Goal: Book appointment/travel/reservation

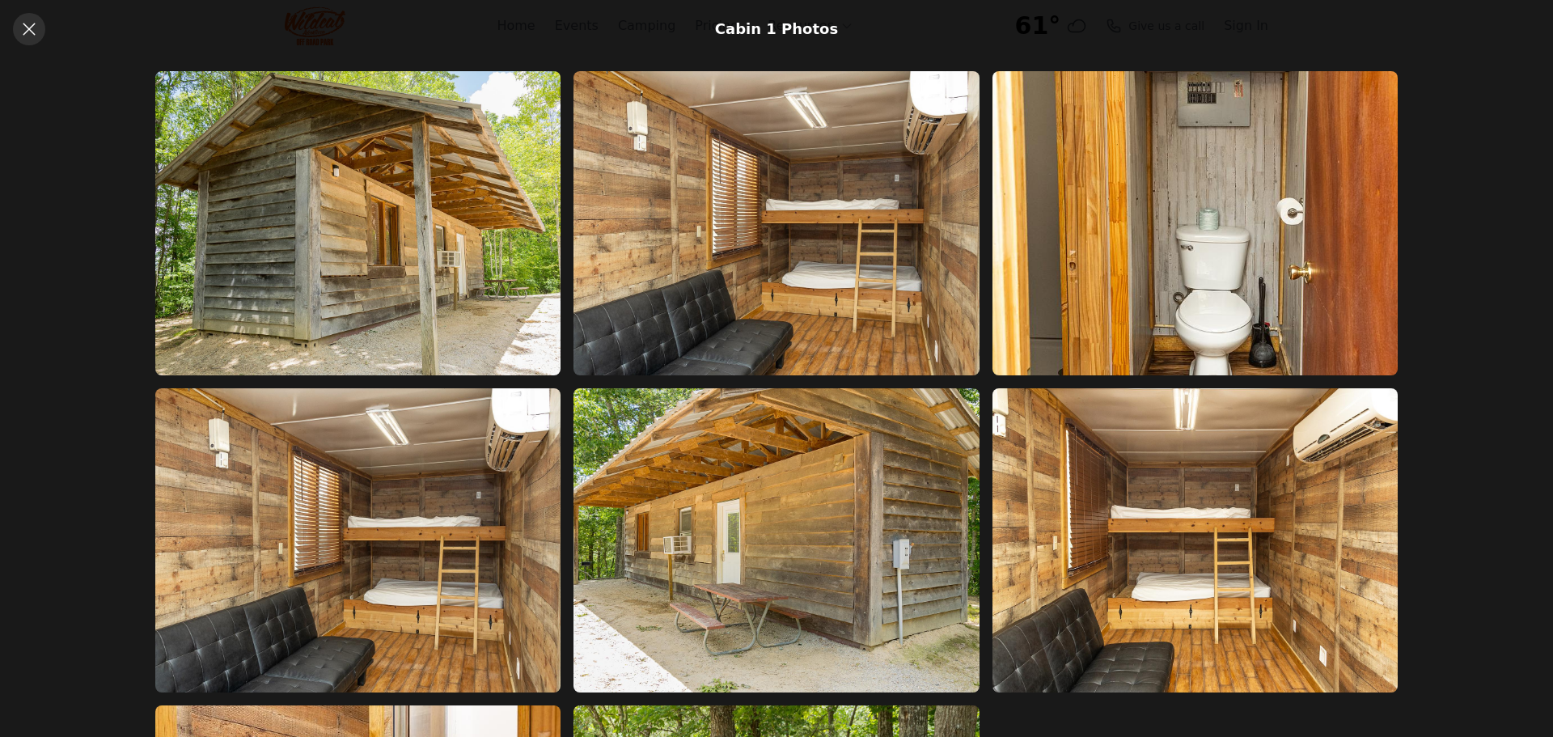
click at [33, 29] on icon at bounding box center [28, 28] width 19 height 19
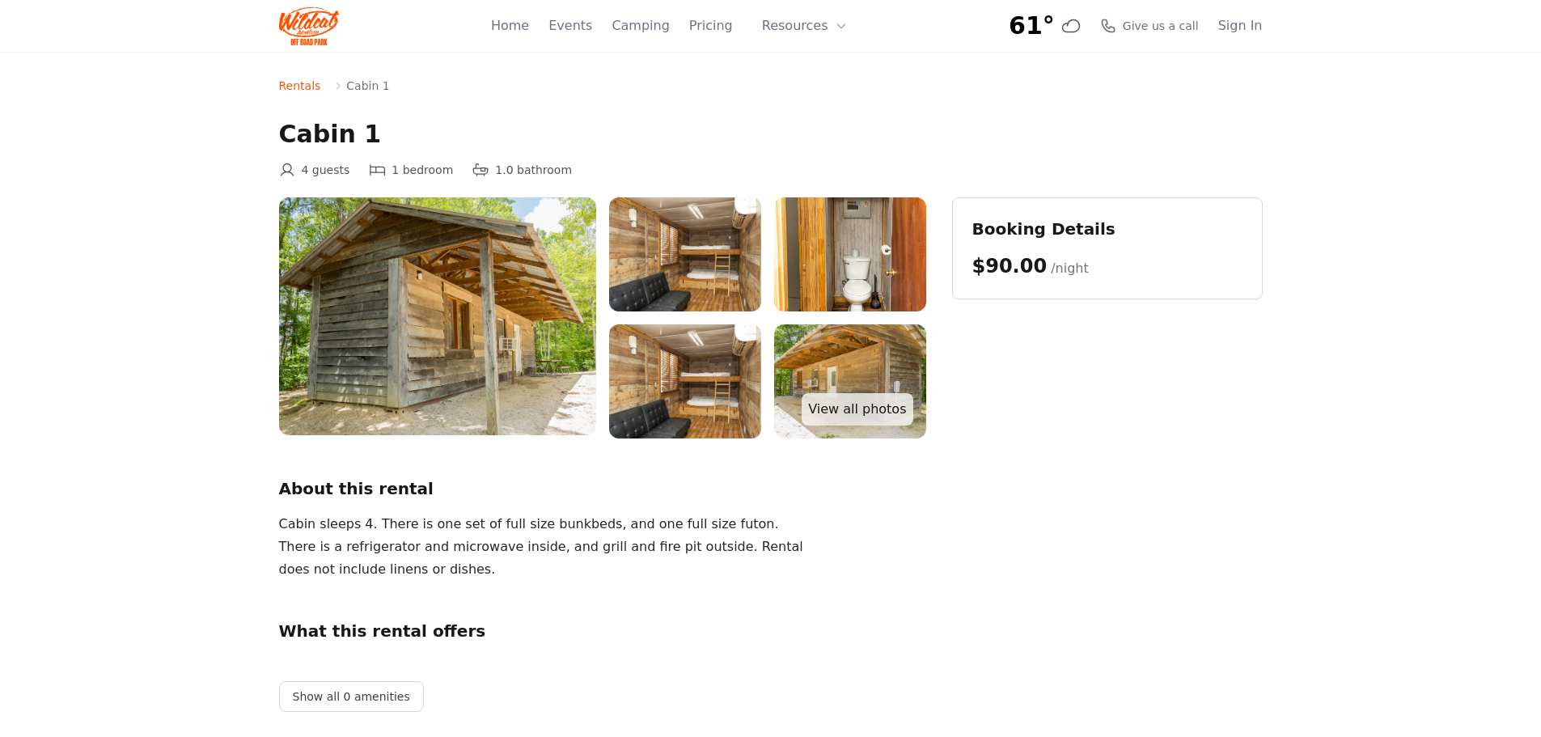
click at [401, 328] on img at bounding box center [437, 316] width 317 height 238
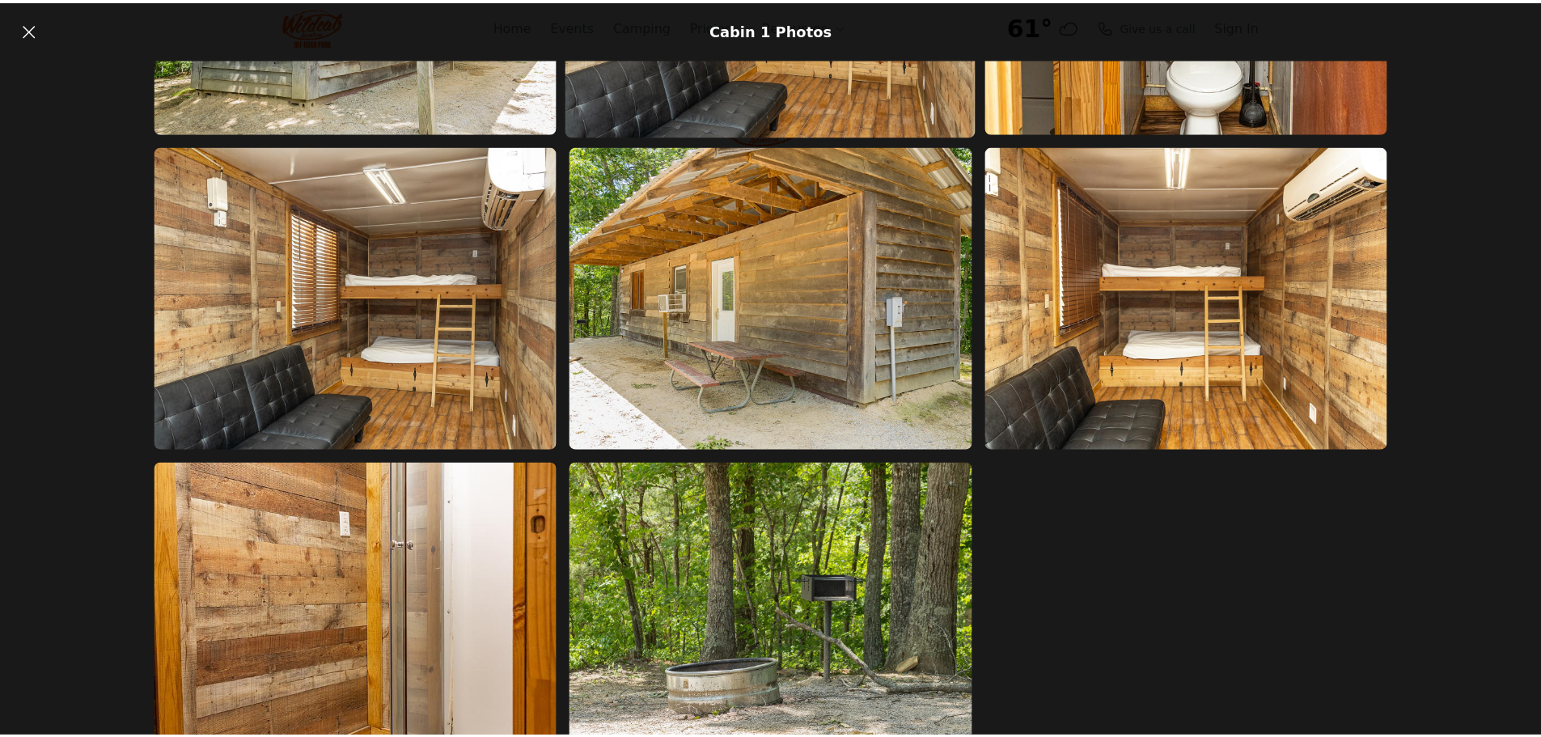
scroll to position [286, 0]
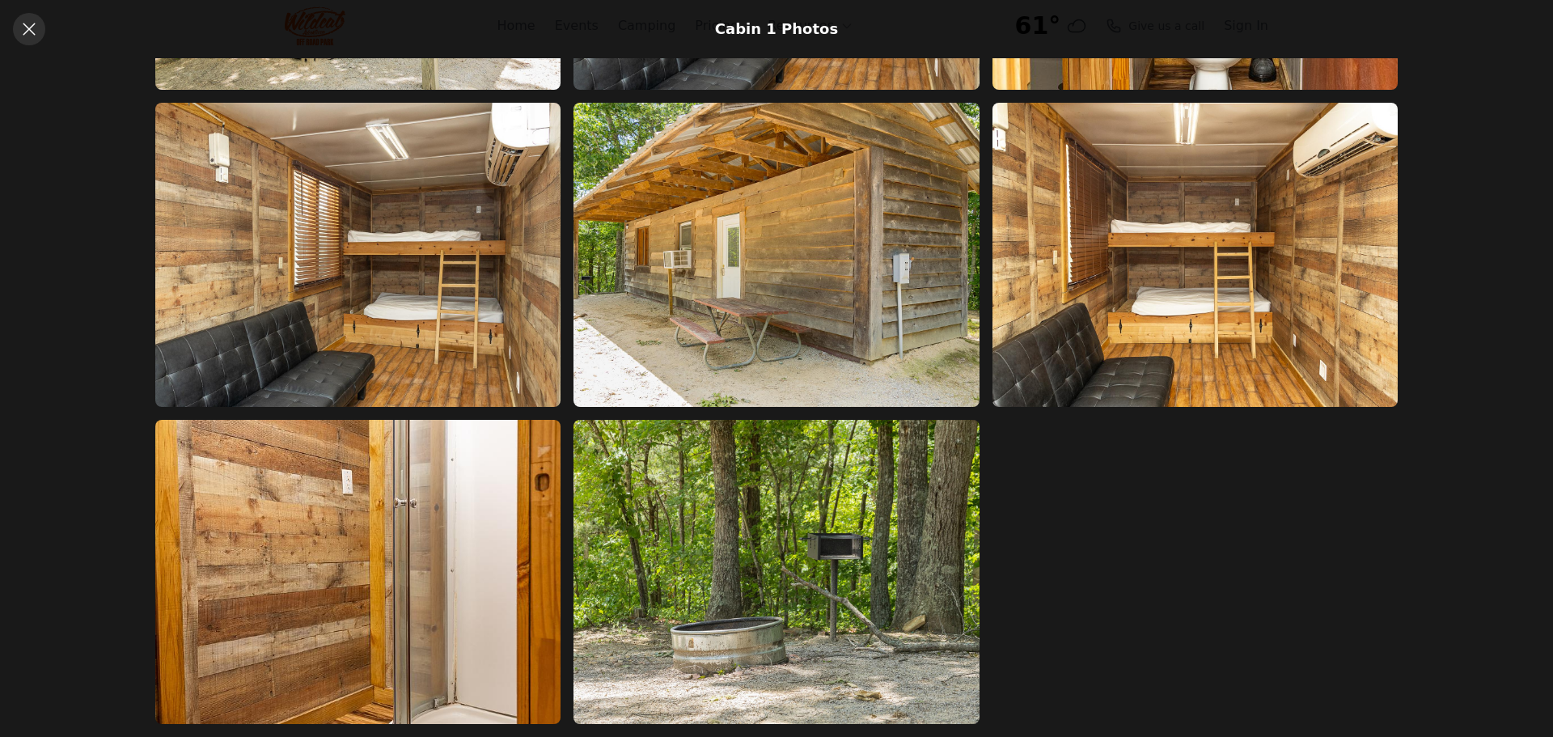
click at [27, 28] on icon at bounding box center [29, 29] width 12 height 12
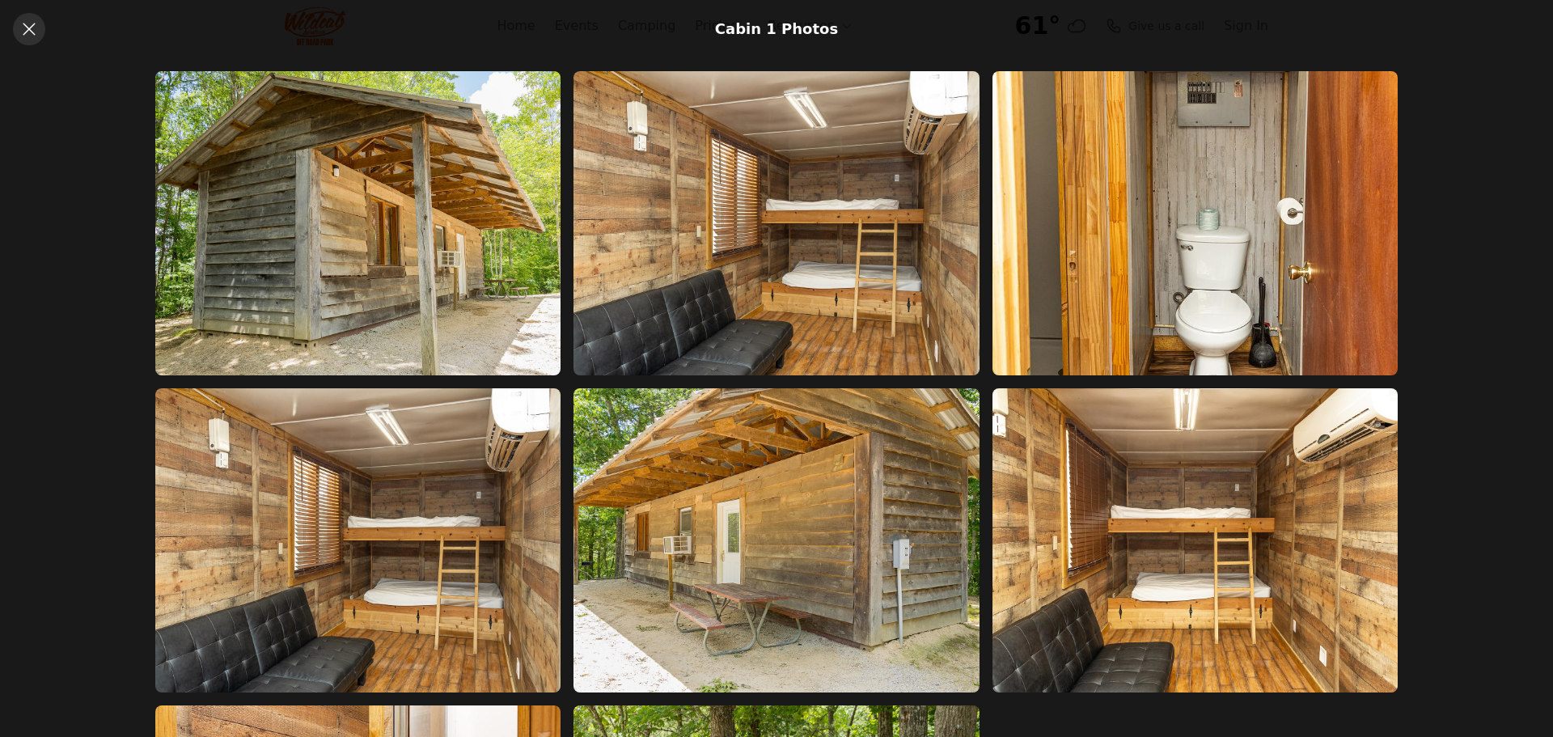
click at [28, 30] on icon at bounding box center [29, 29] width 12 height 12
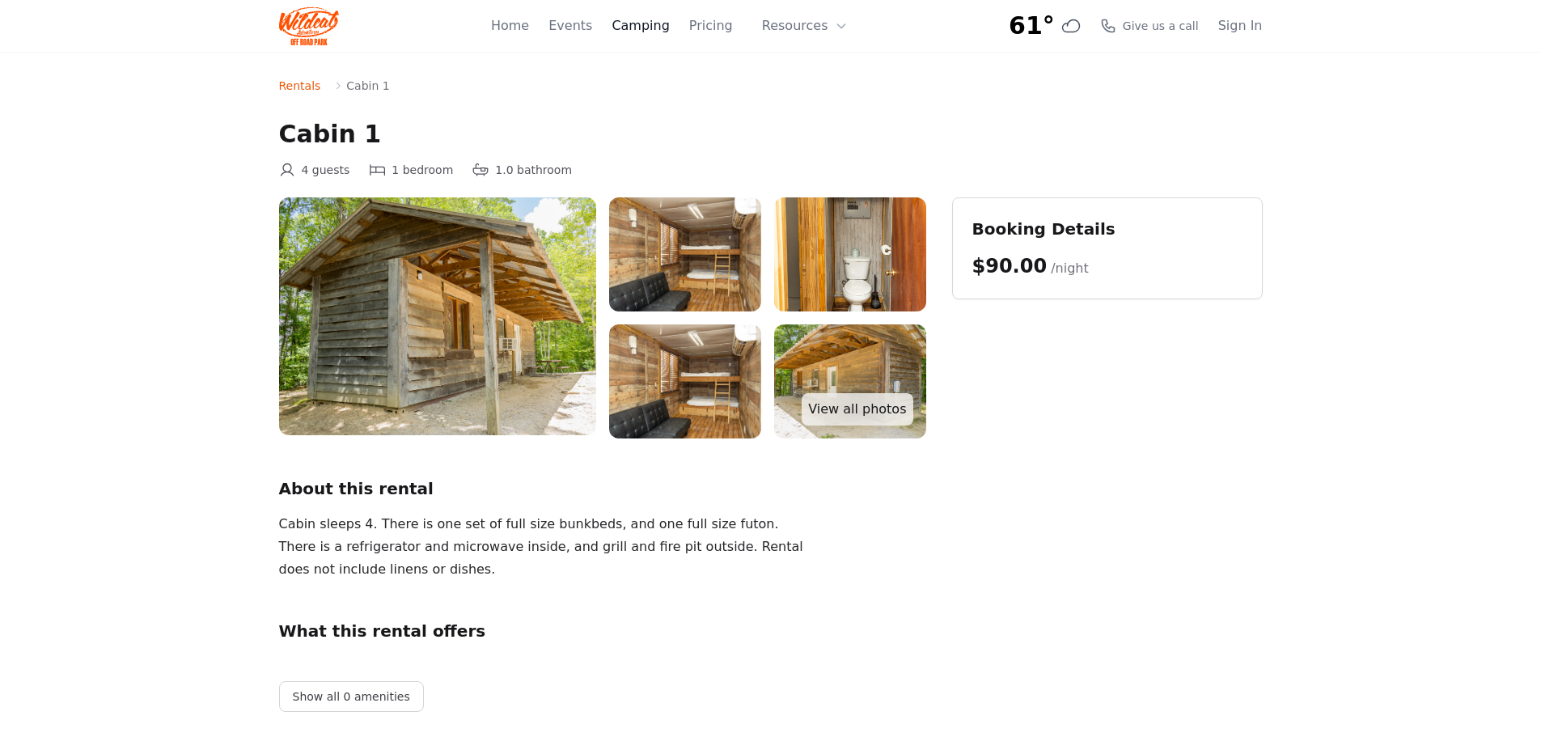
click at [667, 28] on link "Camping" at bounding box center [640, 25] width 57 height 19
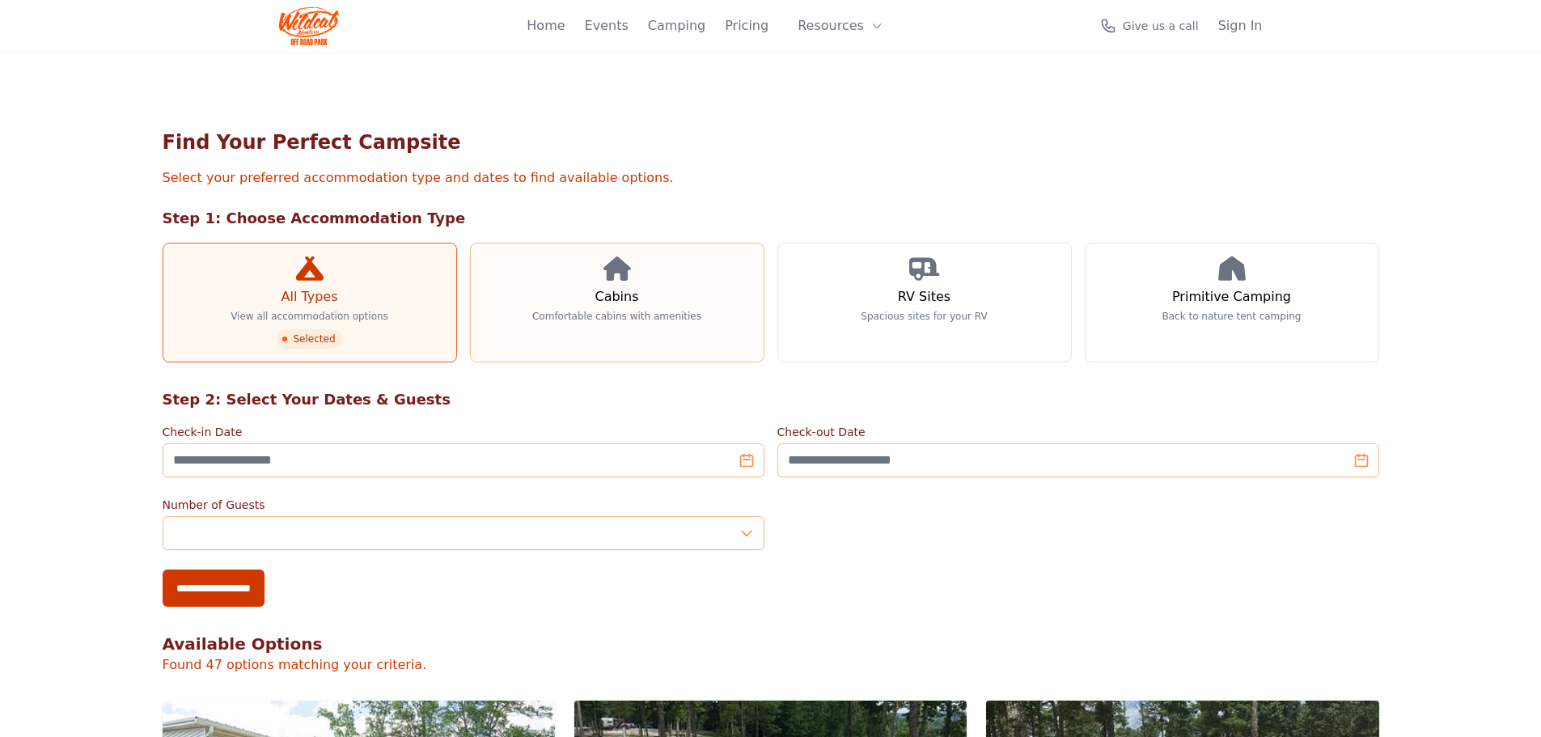
click at [610, 277] on icon at bounding box center [618, 268] width 28 height 24
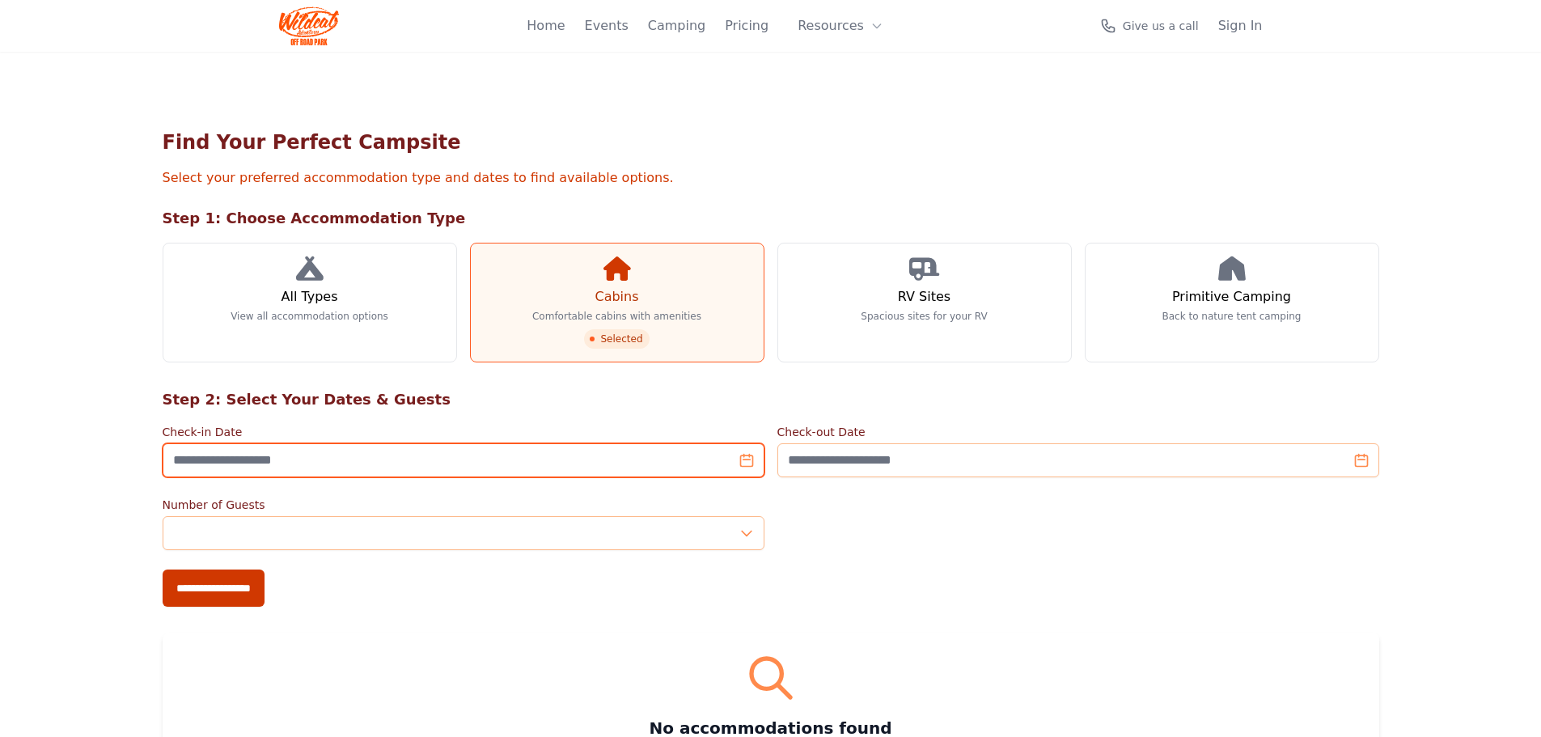
click at [451, 467] on input "Check-in Date" at bounding box center [464, 460] width 602 height 34
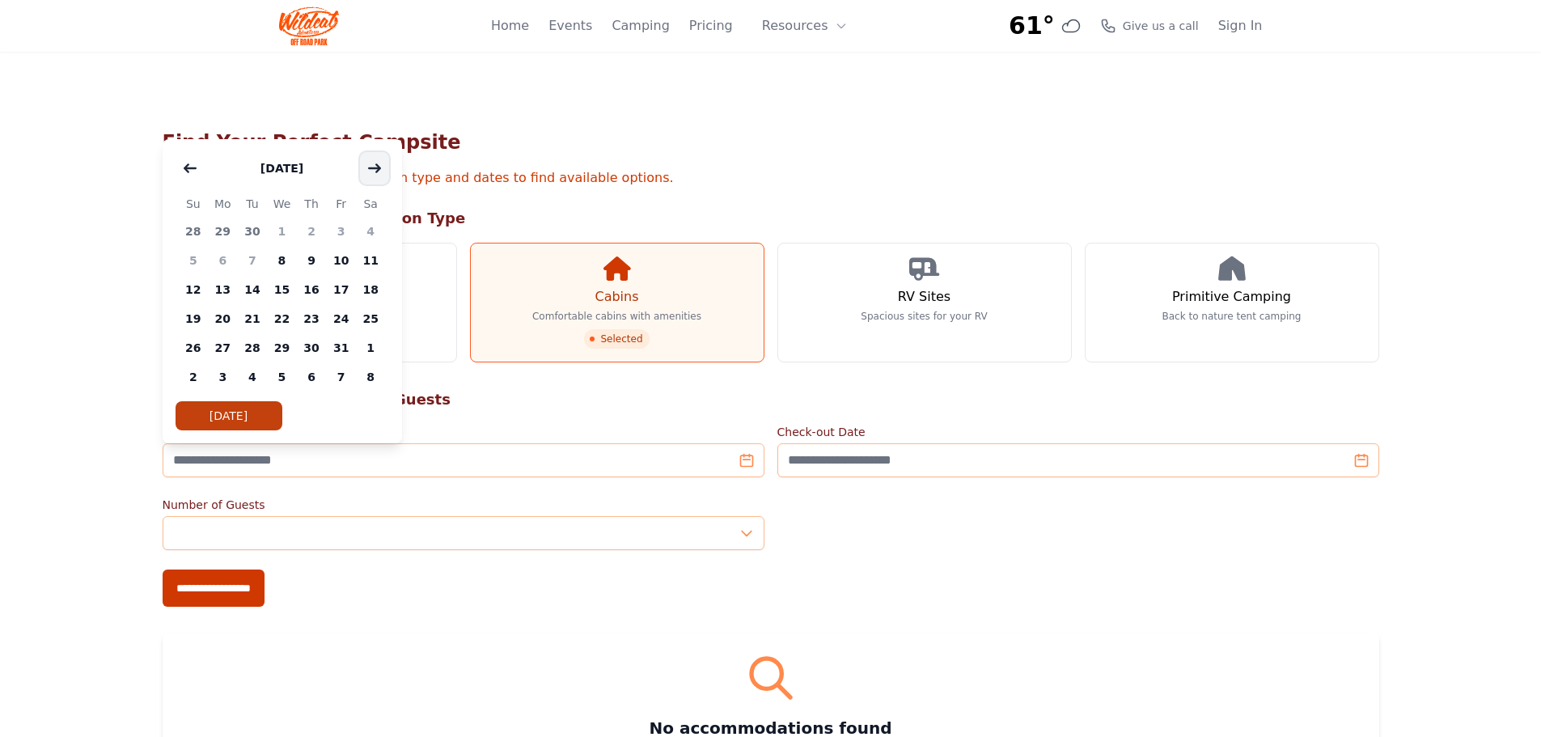
click at [375, 167] on icon "button" at bounding box center [374, 167] width 11 height 7
click at [375, 167] on icon "button" at bounding box center [374, 168] width 13 height 13
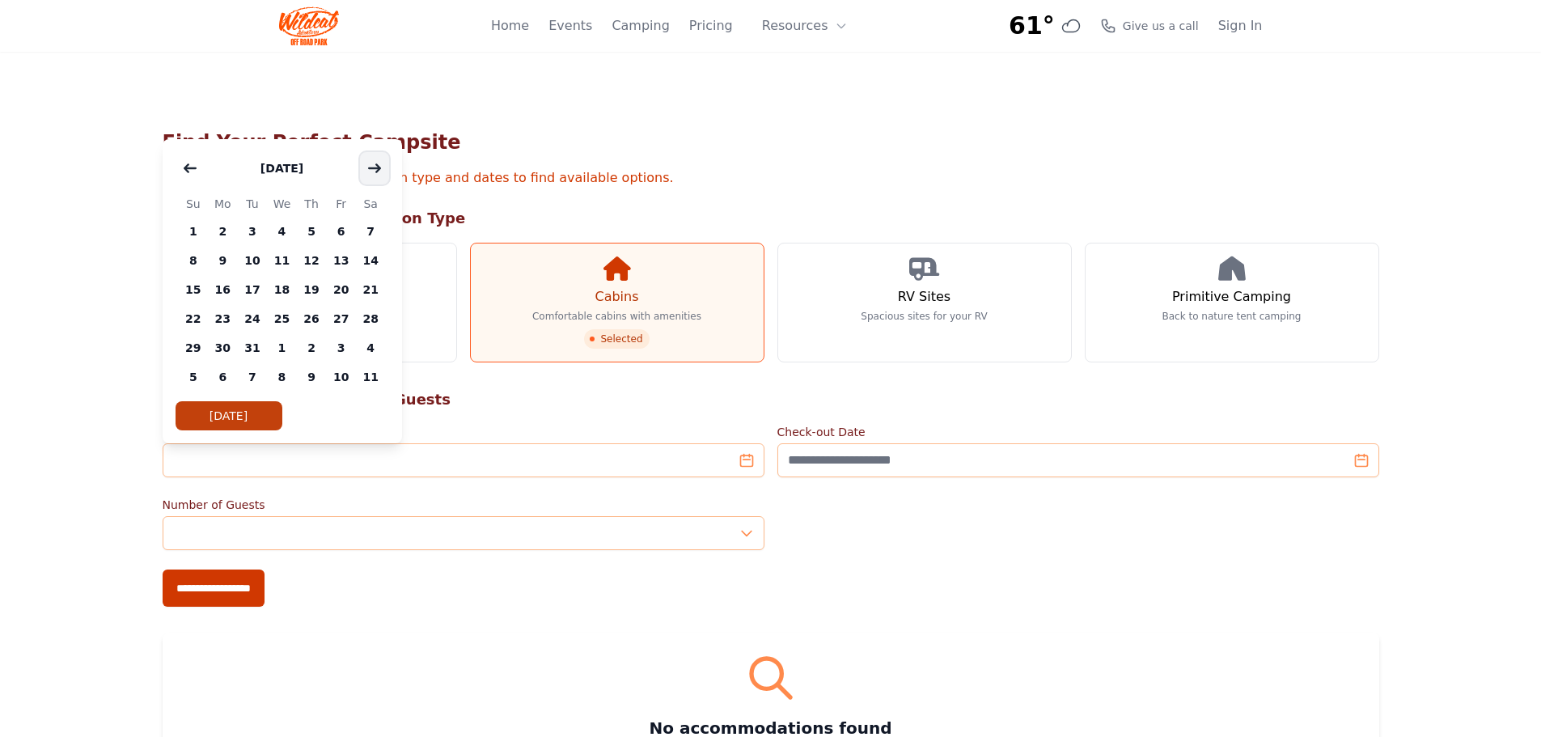
click at [375, 167] on icon "button" at bounding box center [374, 168] width 13 height 13
click at [285, 291] on span "15" at bounding box center [282, 289] width 30 height 29
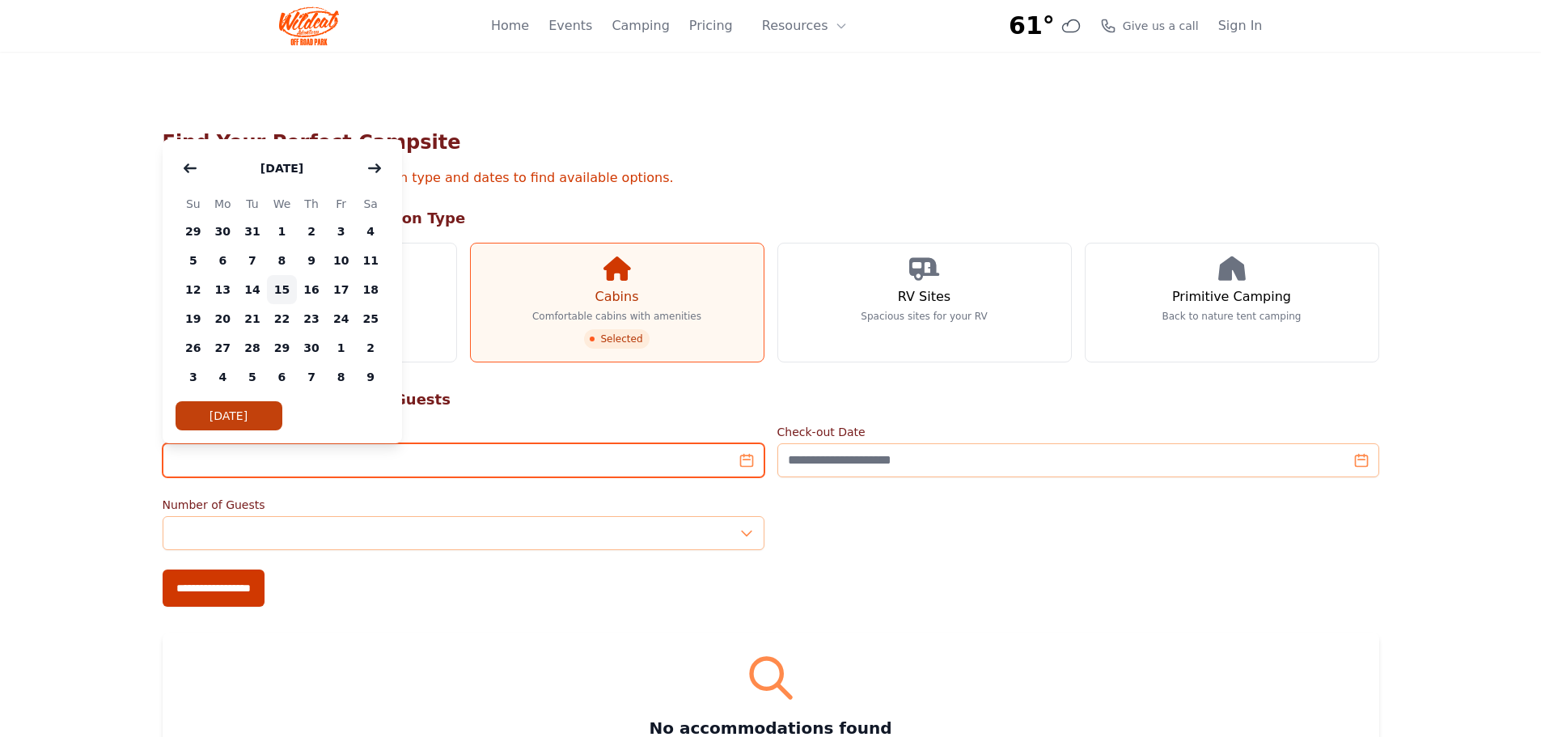
type input "**********"
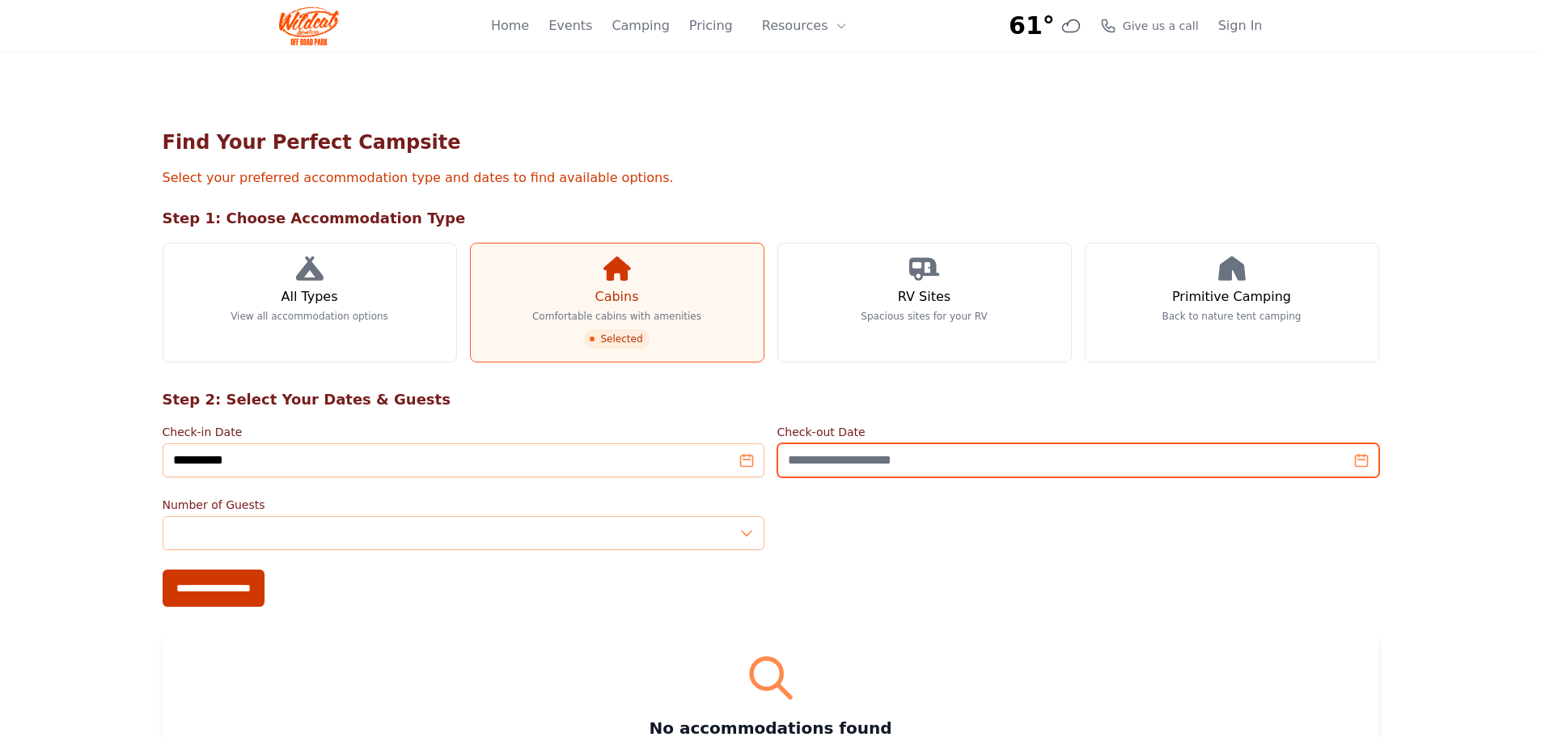
click at [815, 449] on input "Check-out Date" at bounding box center [1078, 460] width 602 height 34
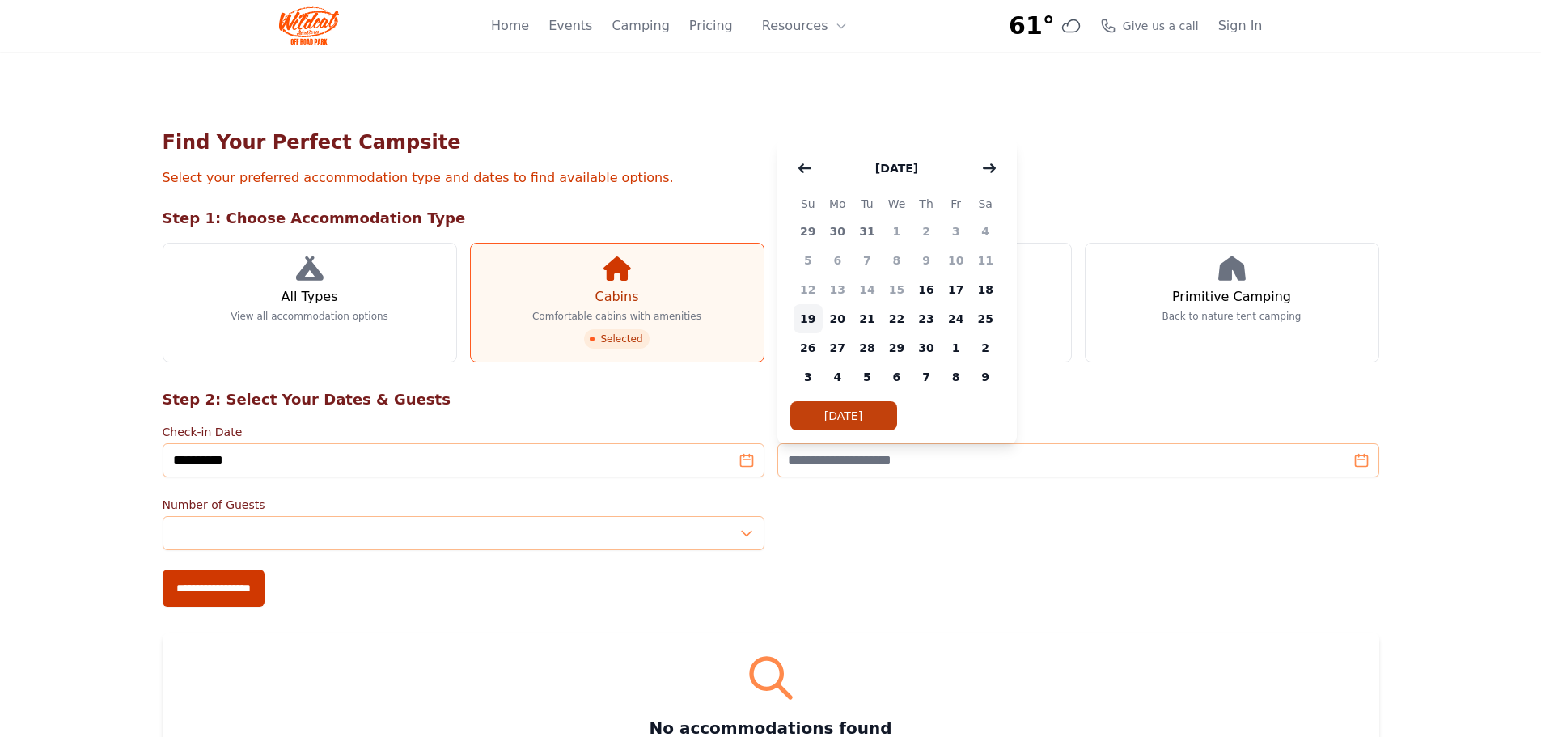
click at [809, 320] on span "19" at bounding box center [809, 318] width 30 height 29
type input "**********"
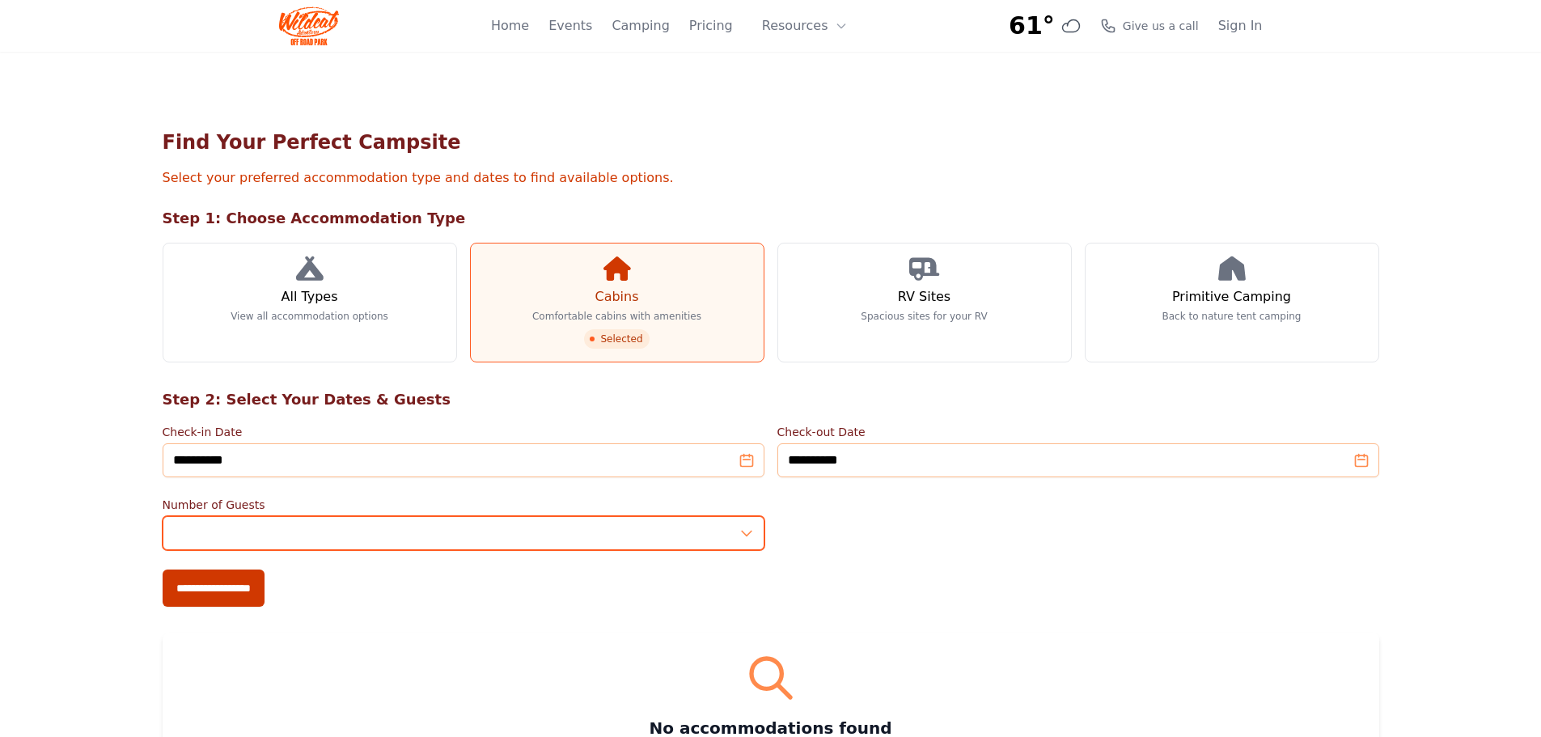
drag, startPoint x: 218, startPoint y: 543, endPoint x: 141, endPoint y: 536, distance: 77.1
click at [141, 536] on div "**********" at bounding box center [770, 479] width 1541 height 855
type input "*"
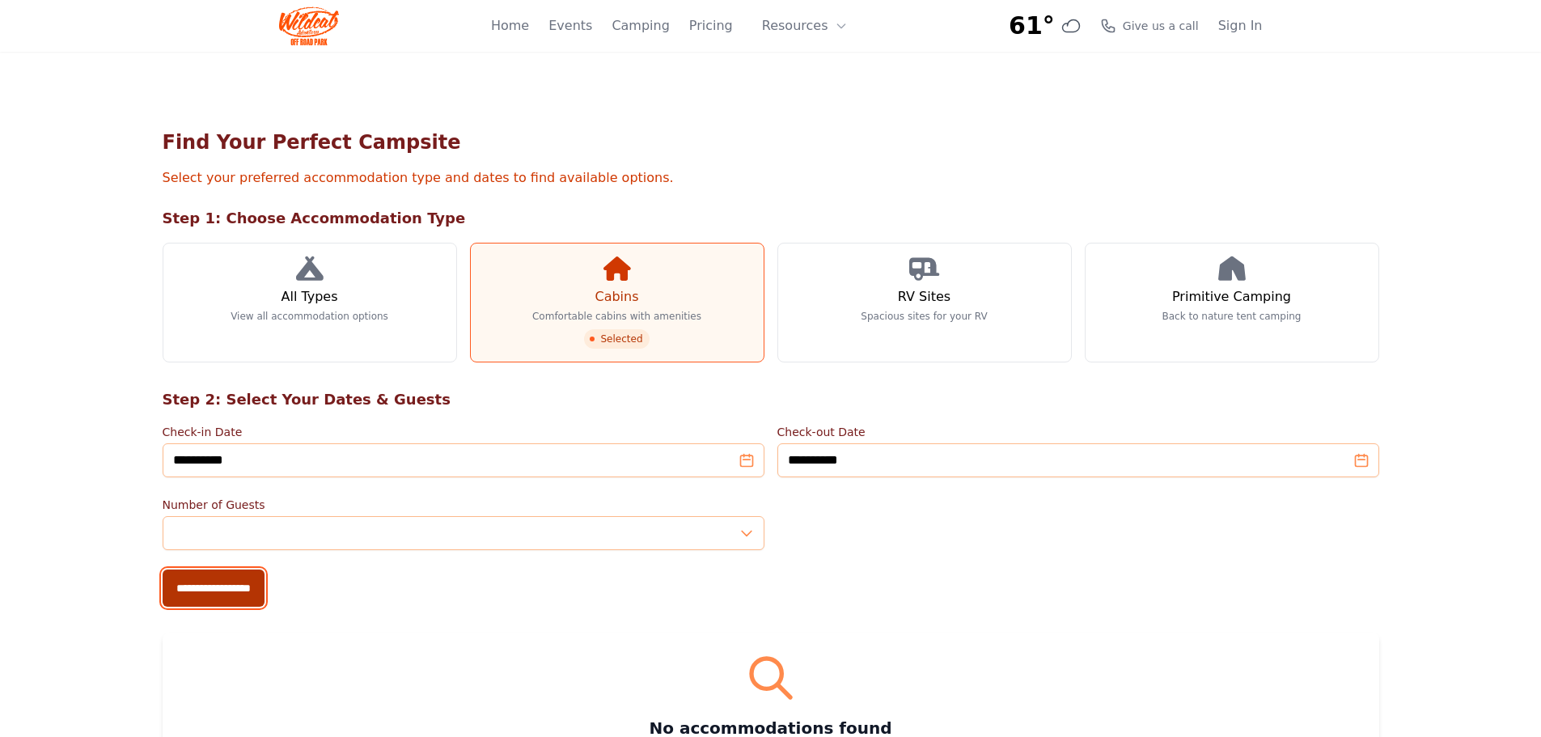
click at [188, 595] on input "**********" at bounding box center [214, 588] width 102 height 37
type input "**********"
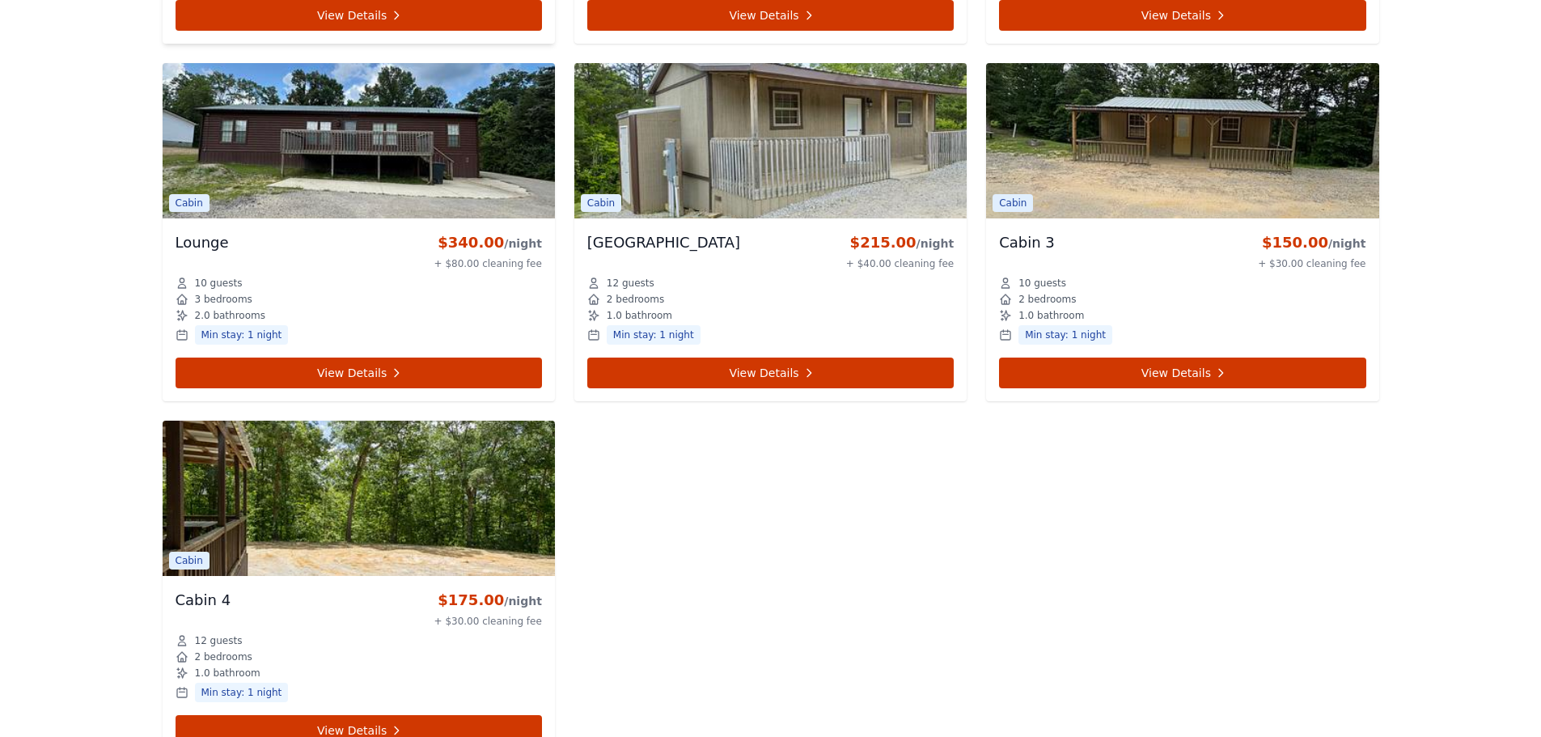
scroll to position [809, 0]
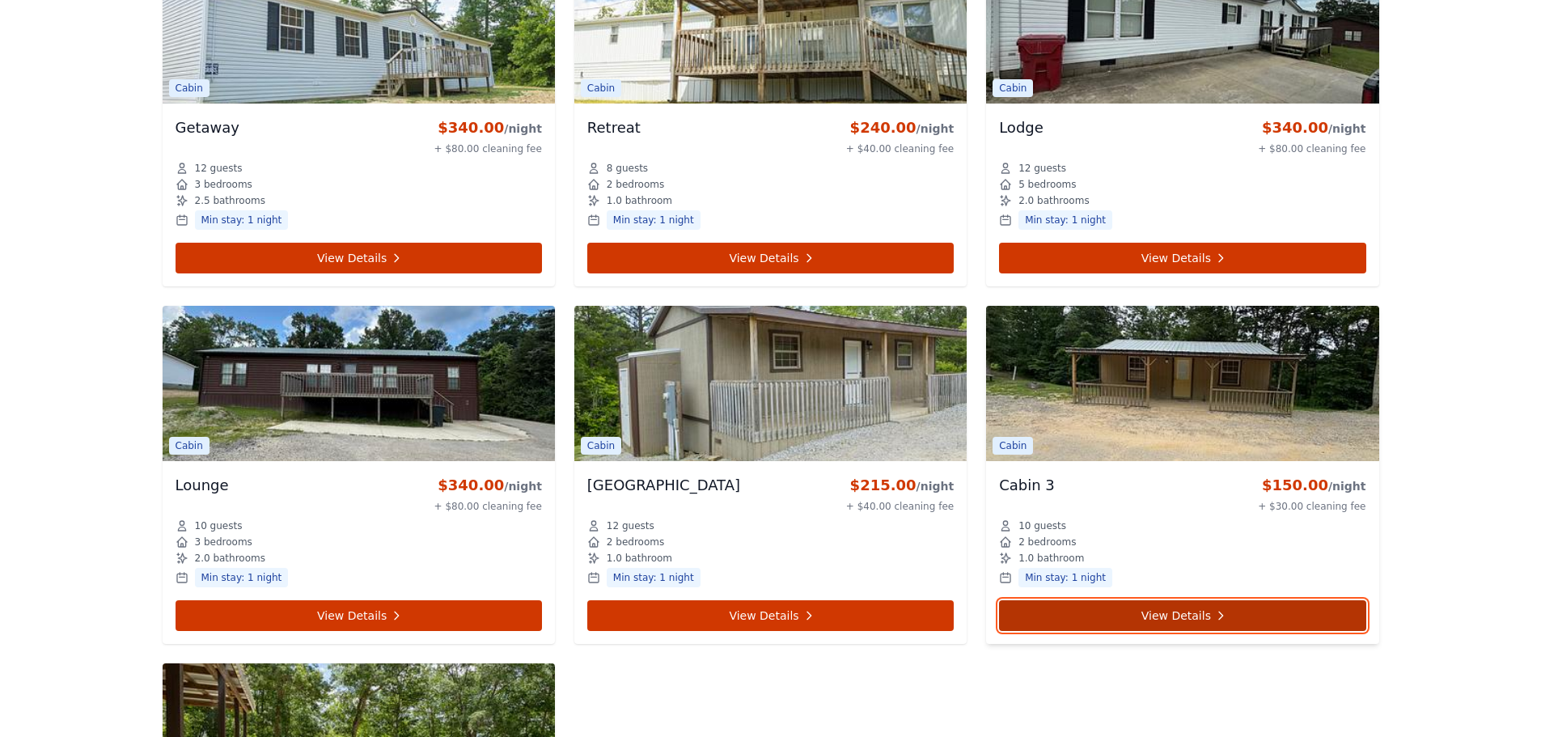
click at [1180, 614] on link "View Details" at bounding box center [1182, 615] width 366 height 31
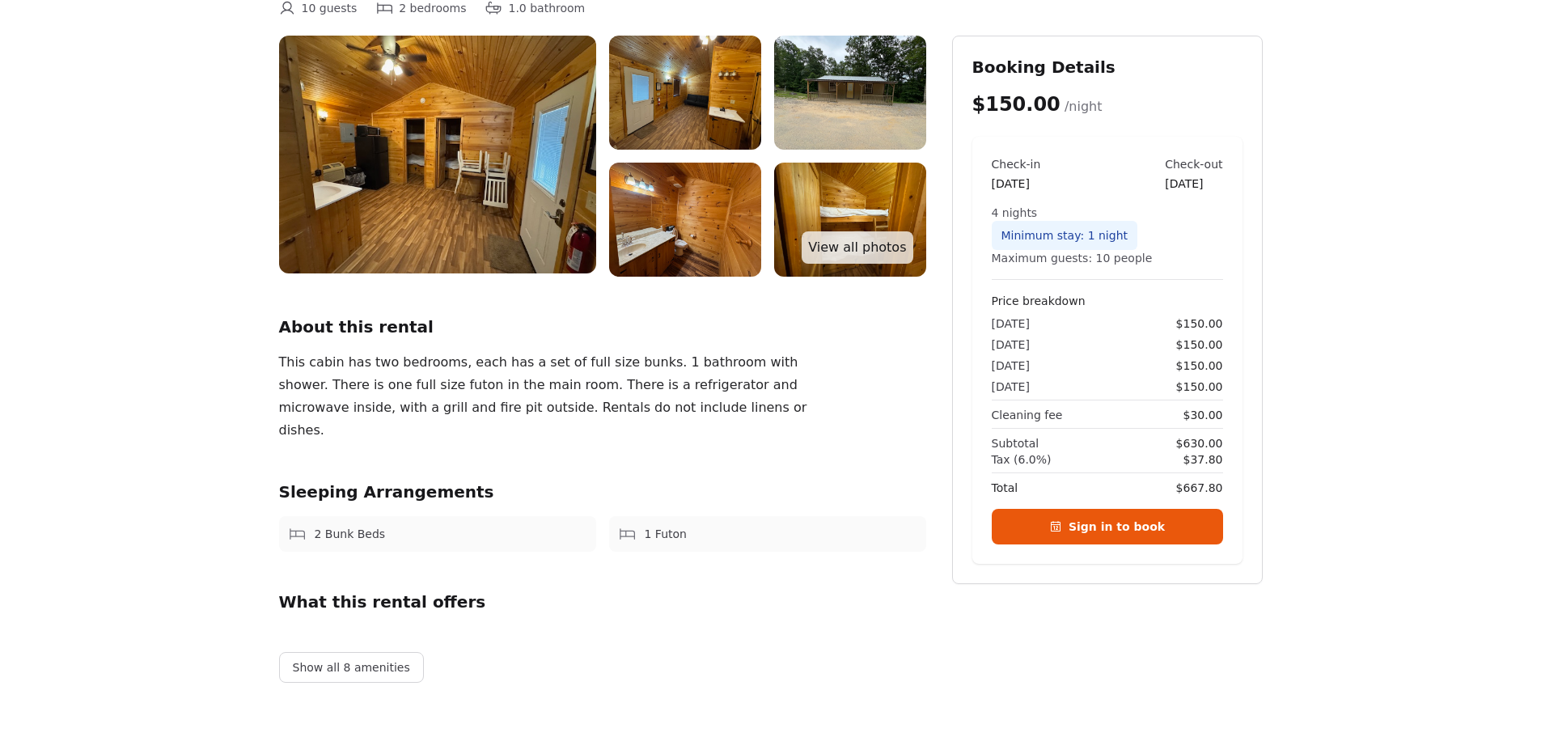
scroll to position [81, 0]
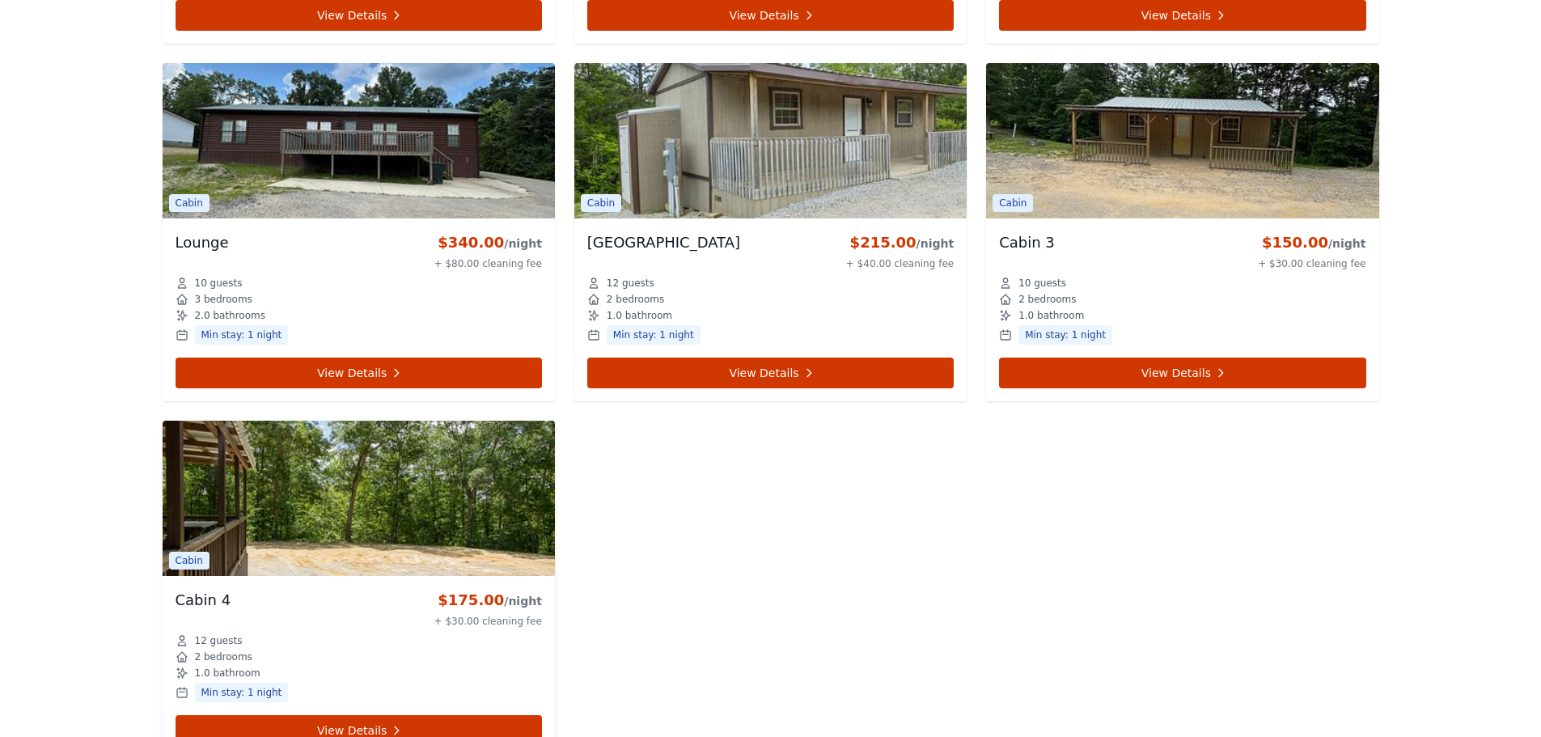
scroll to position [1133, 0]
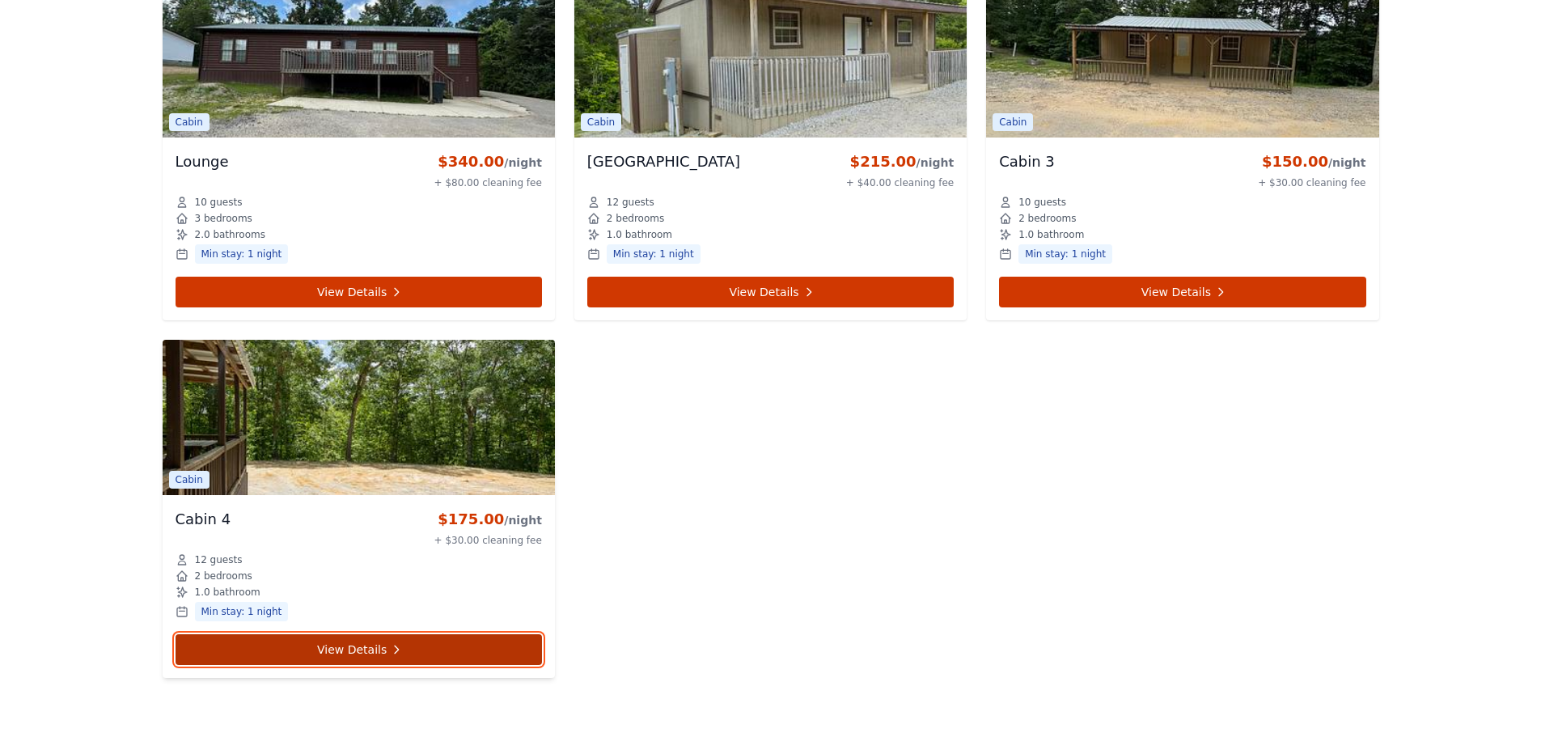
click at [371, 649] on link "View Details" at bounding box center [359, 649] width 366 height 31
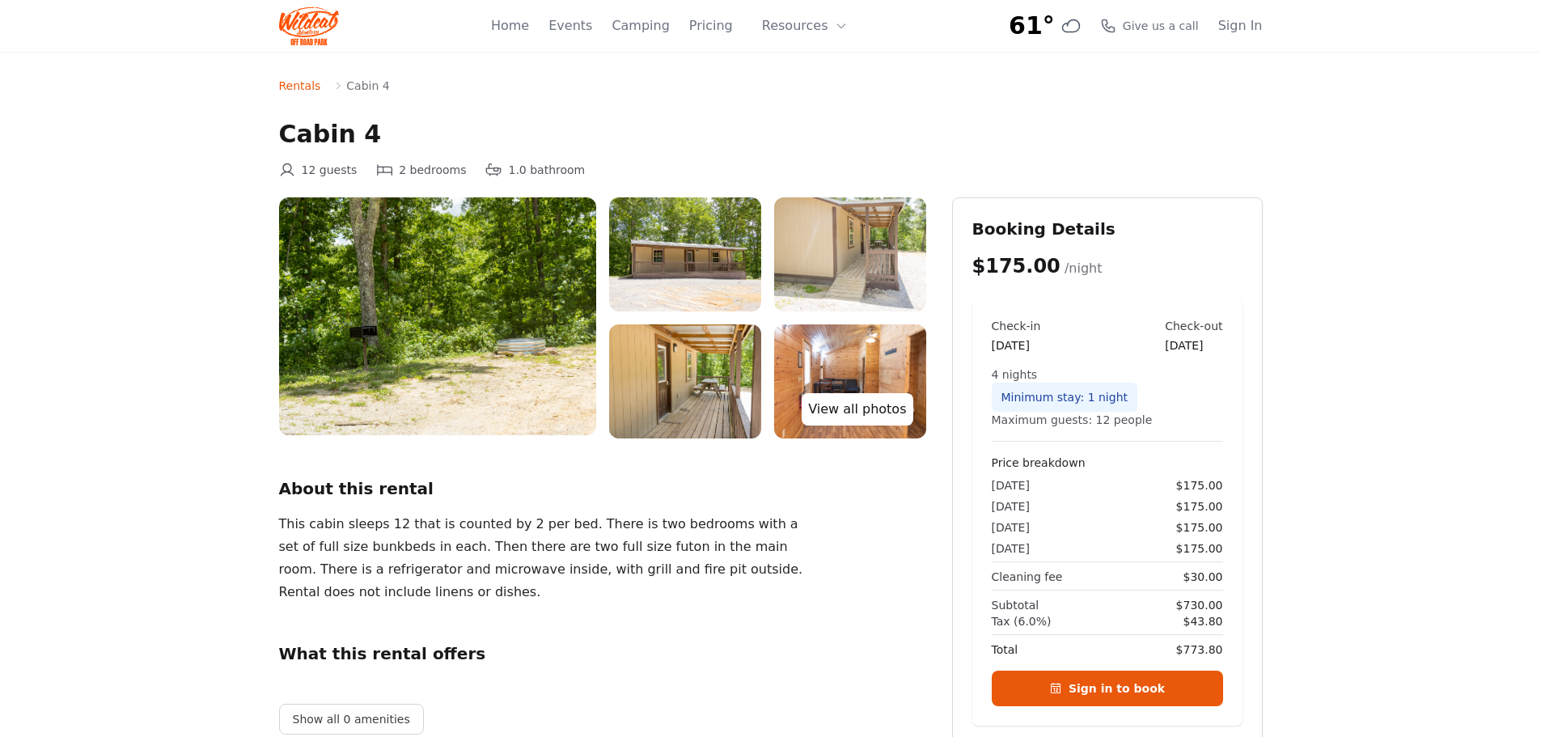
click at [866, 411] on link "View all photos" at bounding box center [857, 409] width 111 height 32
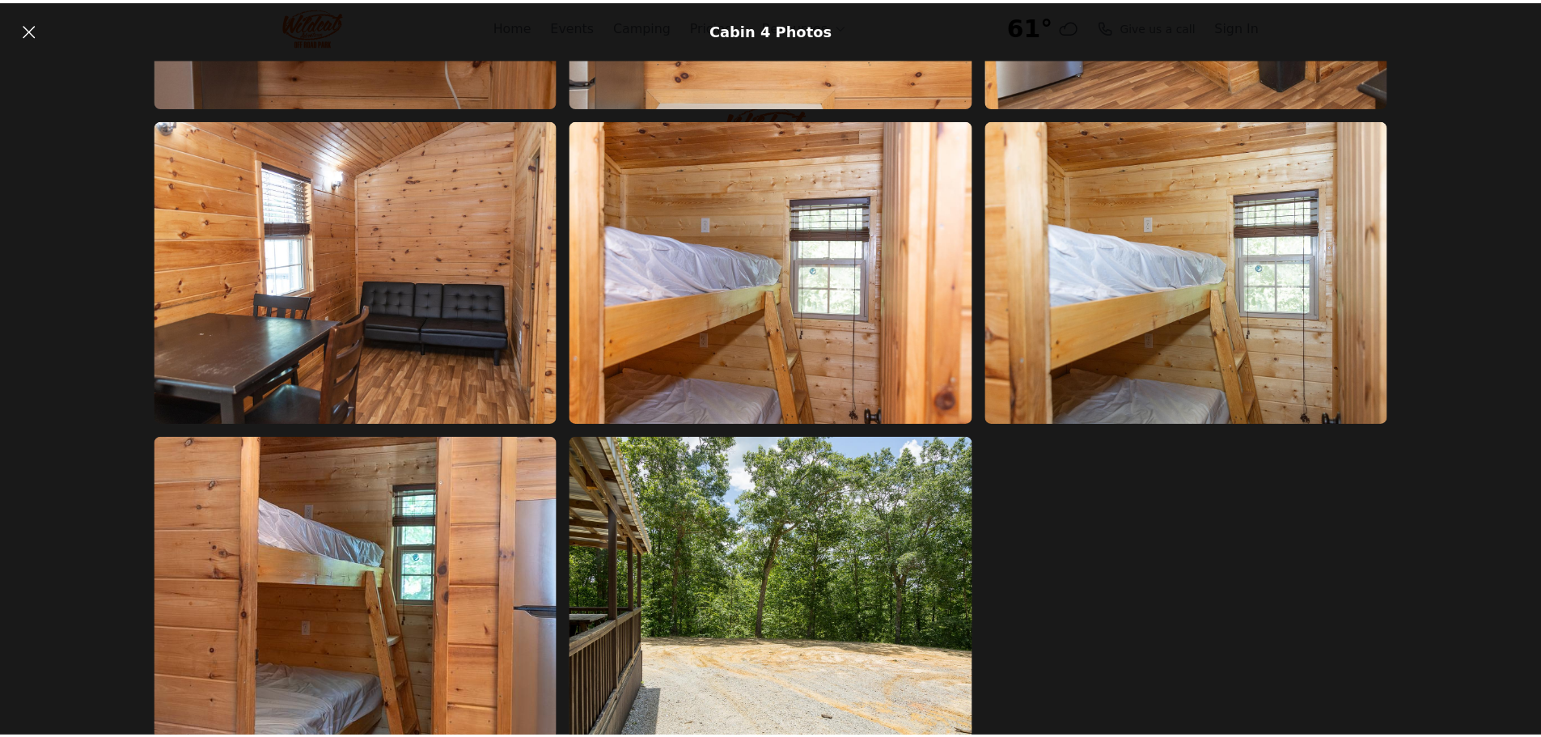
scroll to position [1554, 0]
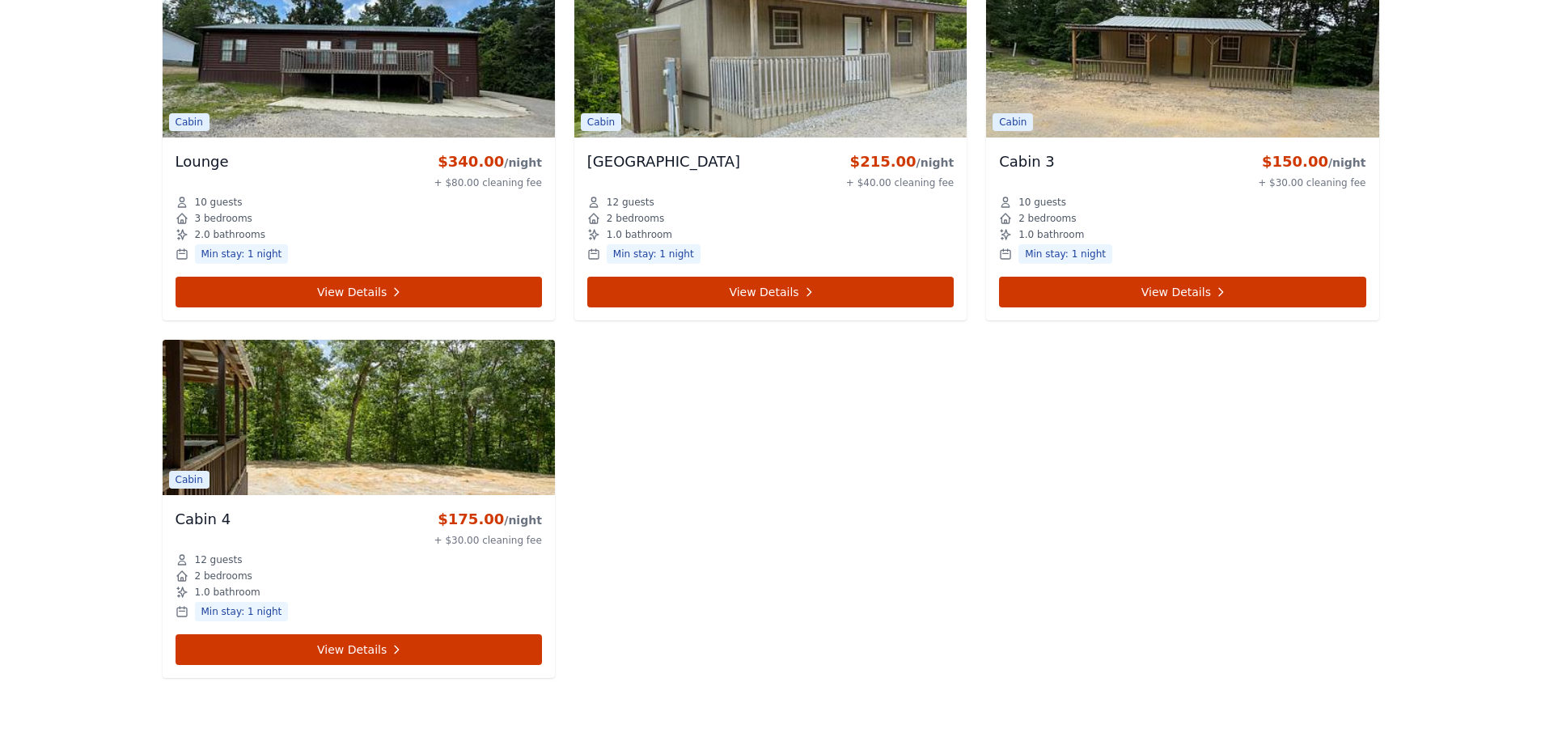
scroll to position [1052, 0]
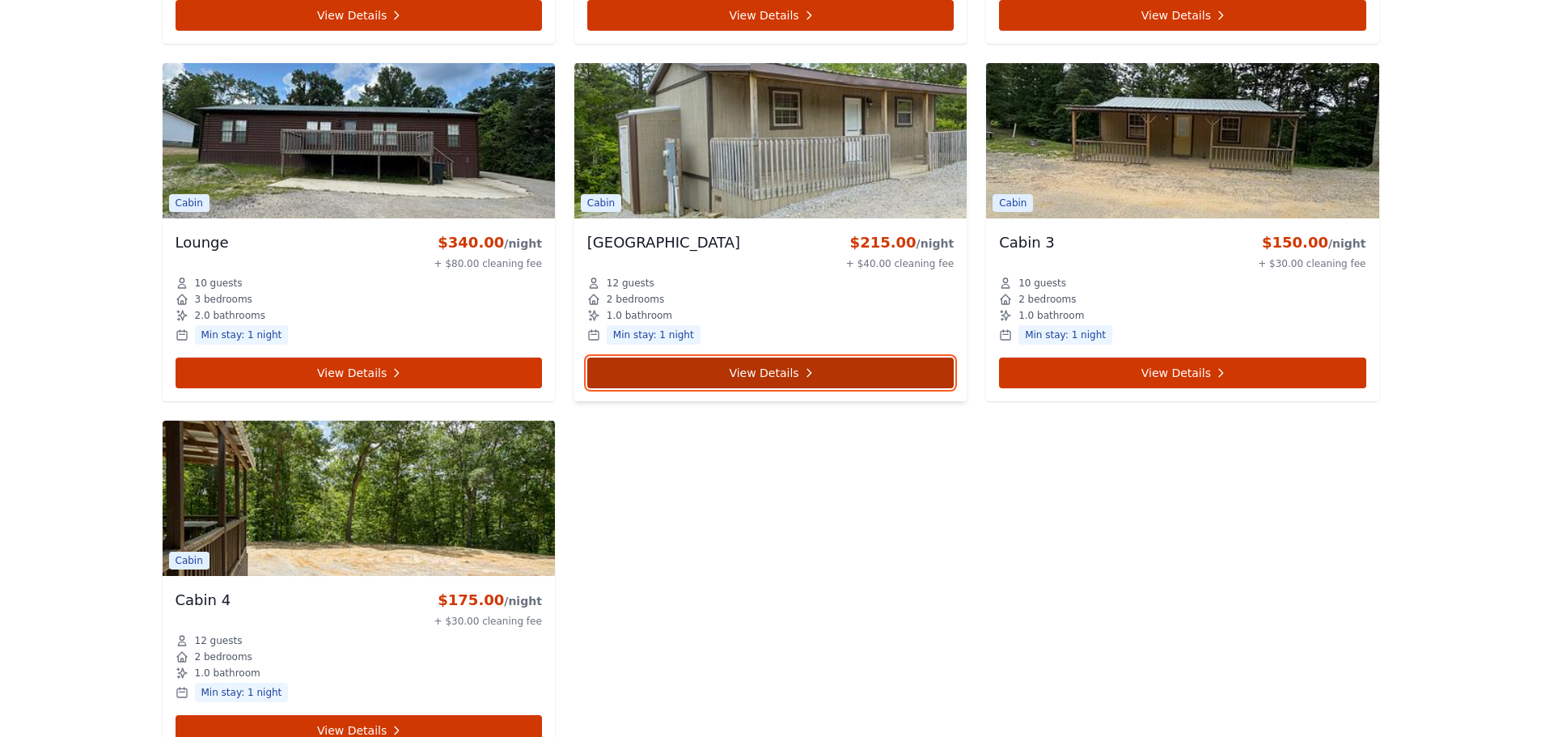
click at [748, 368] on link "View Details" at bounding box center [770, 373] width 366 height 31
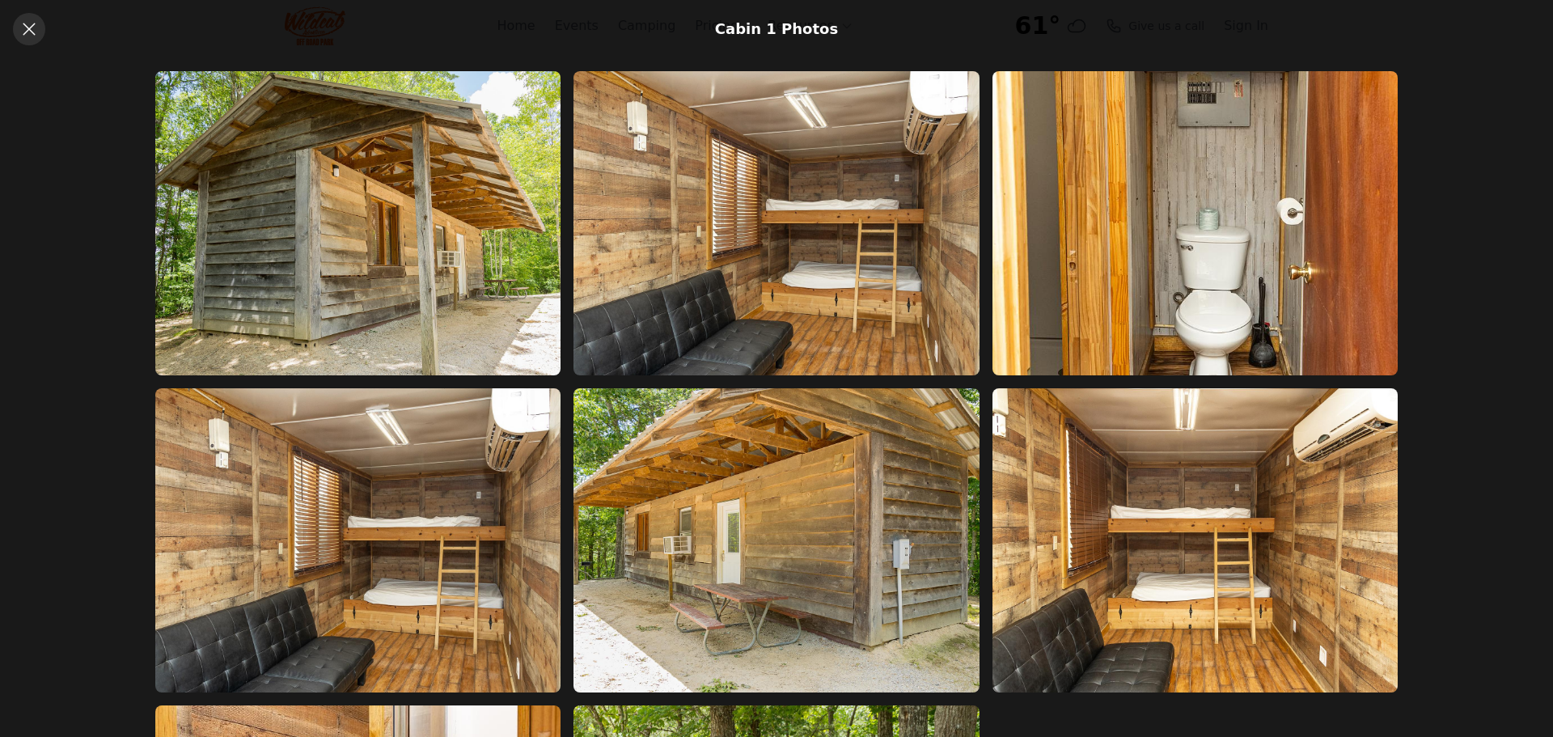
click at [25, 23] on icon at bounding box center [28, 28] width 19 height 19
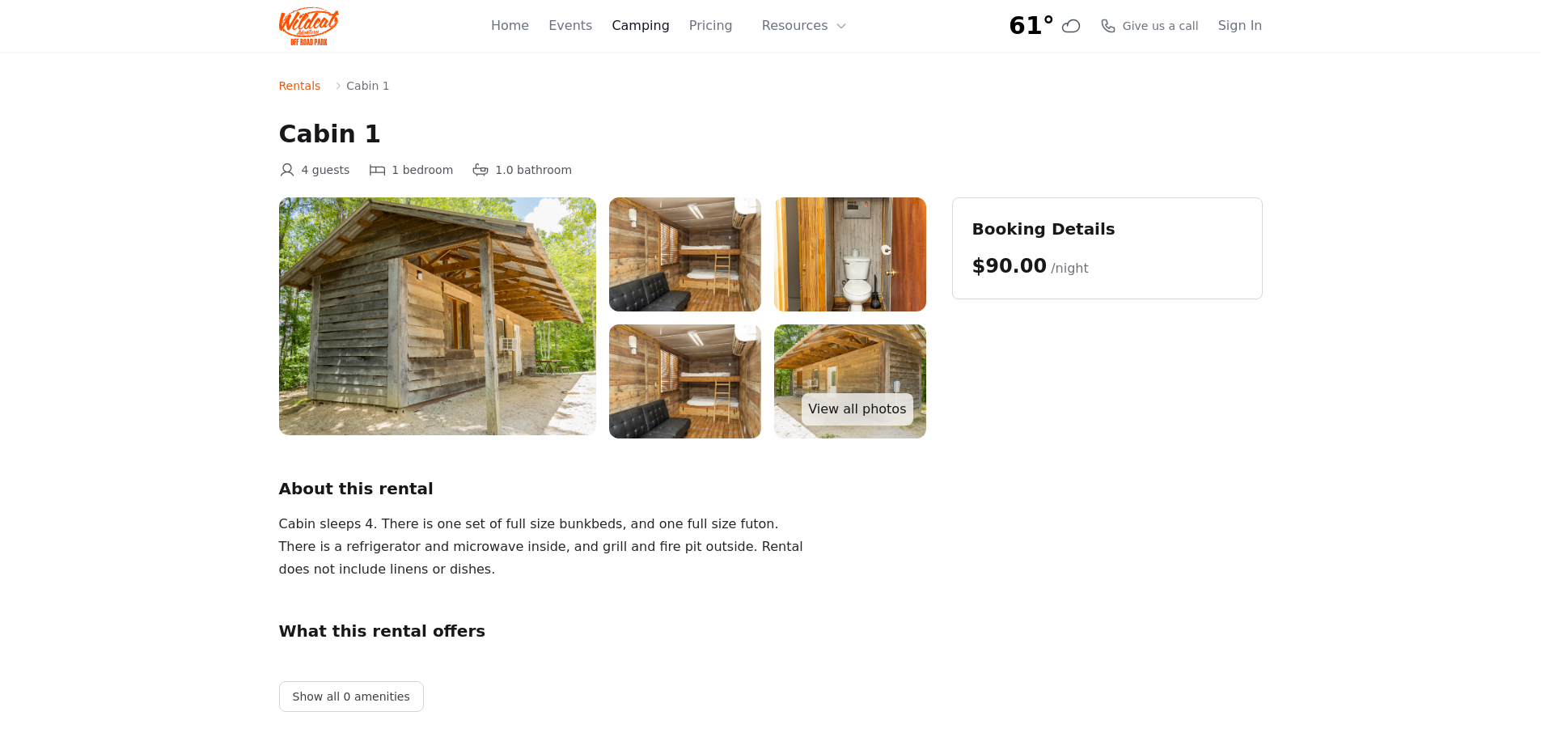
click at [666, 27] on link "Camping" at bounding box center [640, 25] width 57 height 19
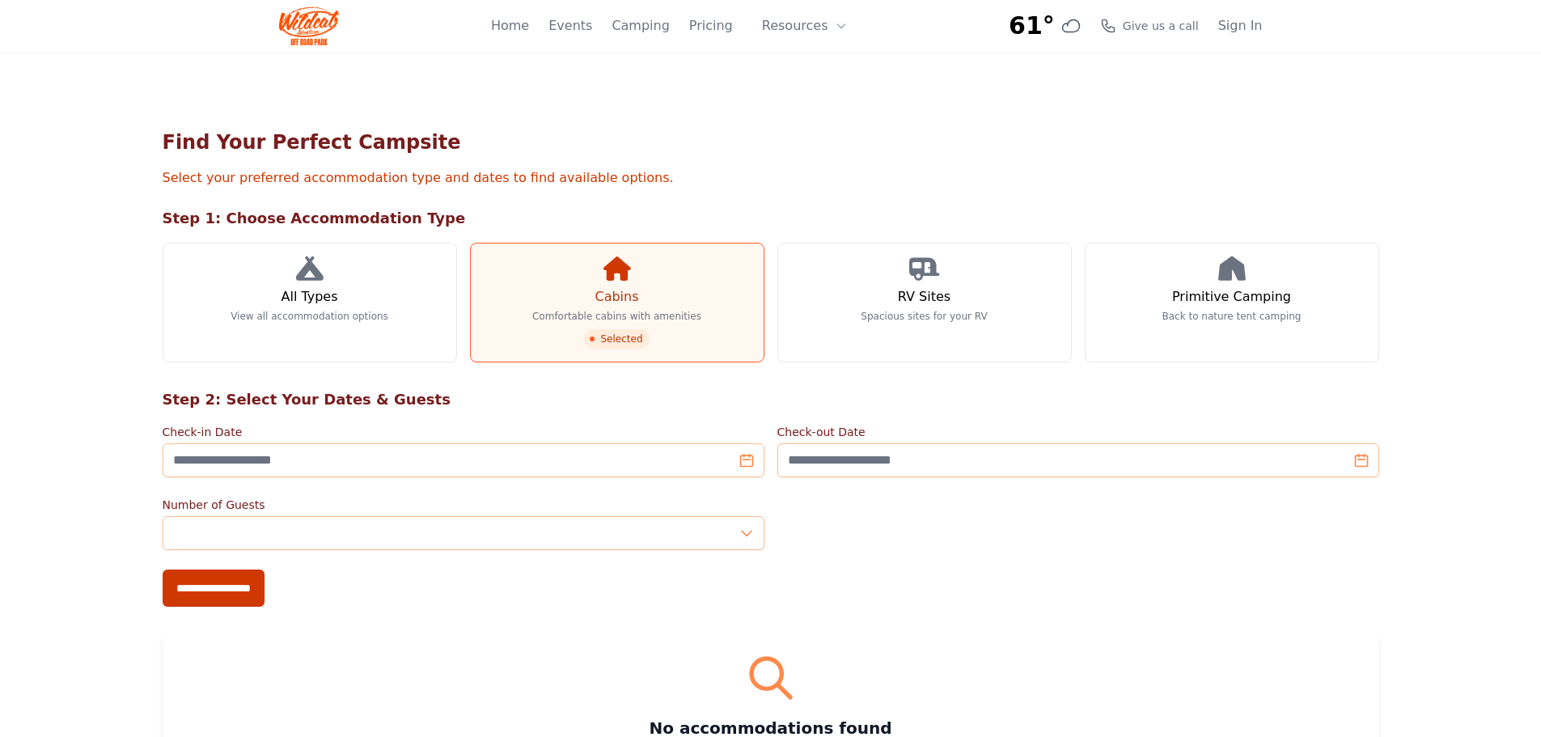
click at [617, 275] on icon at bounding box center [618, 268] width 28 height 24
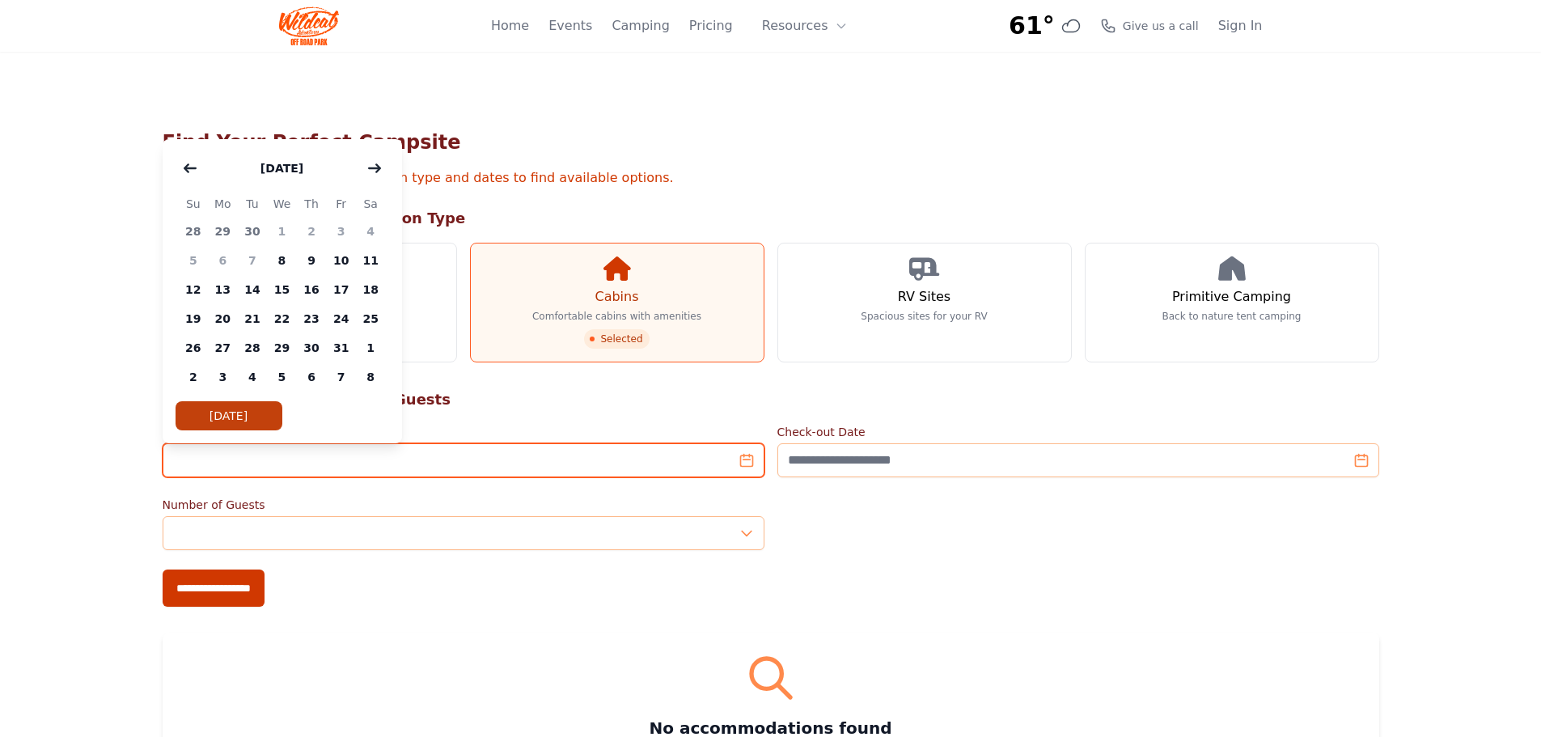
click at [743, 462] on input "Check-in Date" at bounding box center [464, 460] width 602 height 34
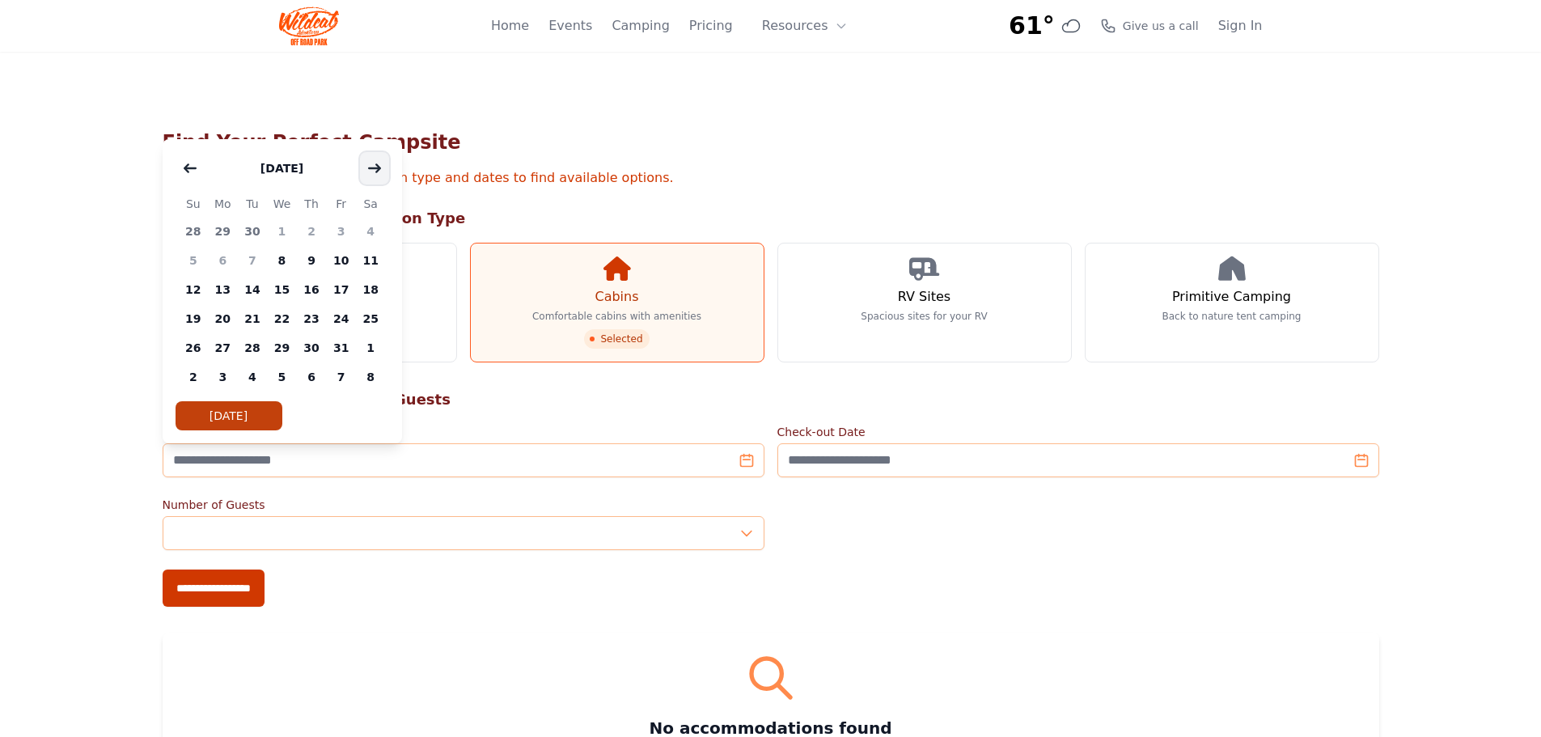
click at [375, 167] on icon "button" at bounding box center [374, 167] width 11 height 7
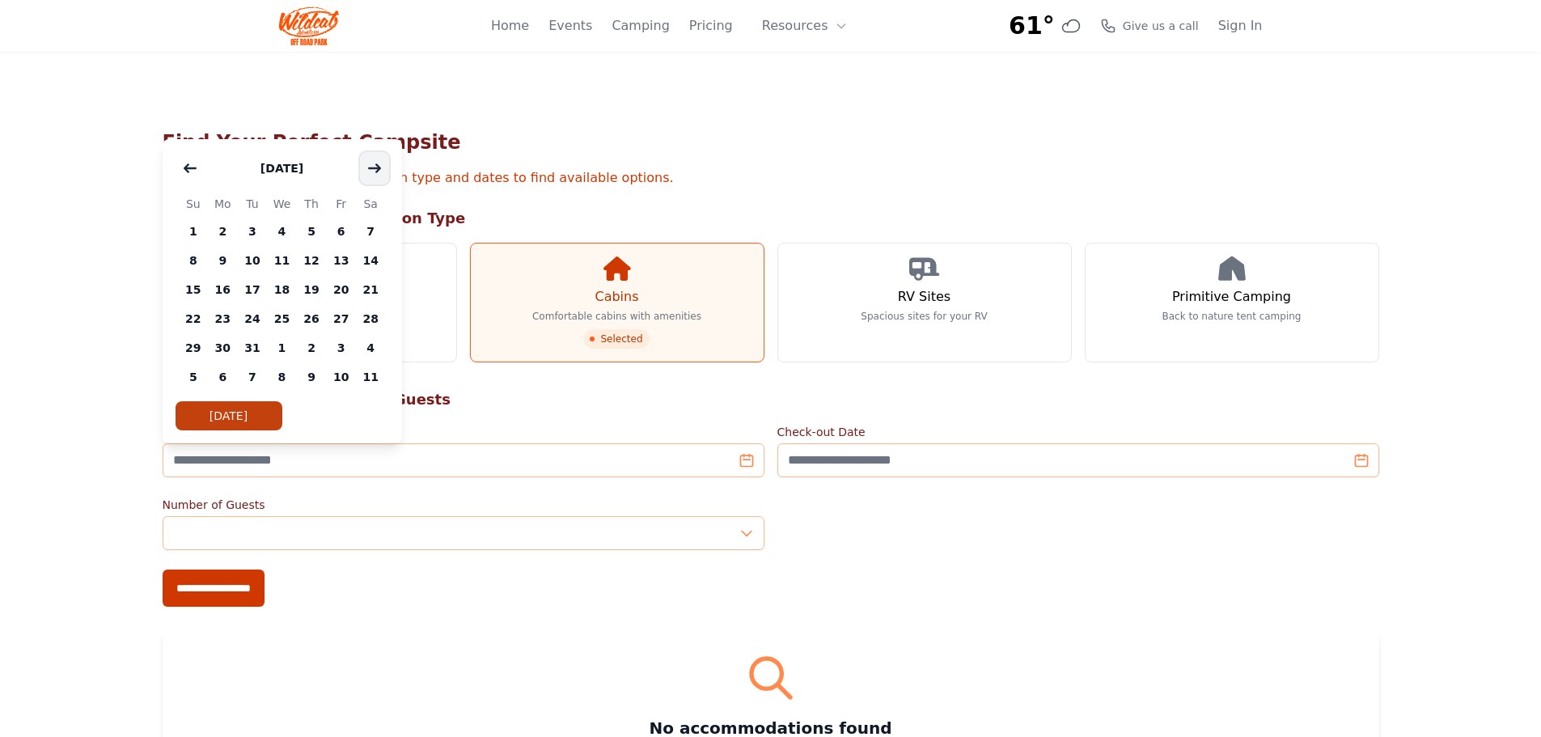
click at [375, 167] on icon "button" at bounding box center [374, 167] width 11 height 7
click at [280, 290] on span "15" at bounding box center [282, 289] width 30 height 29
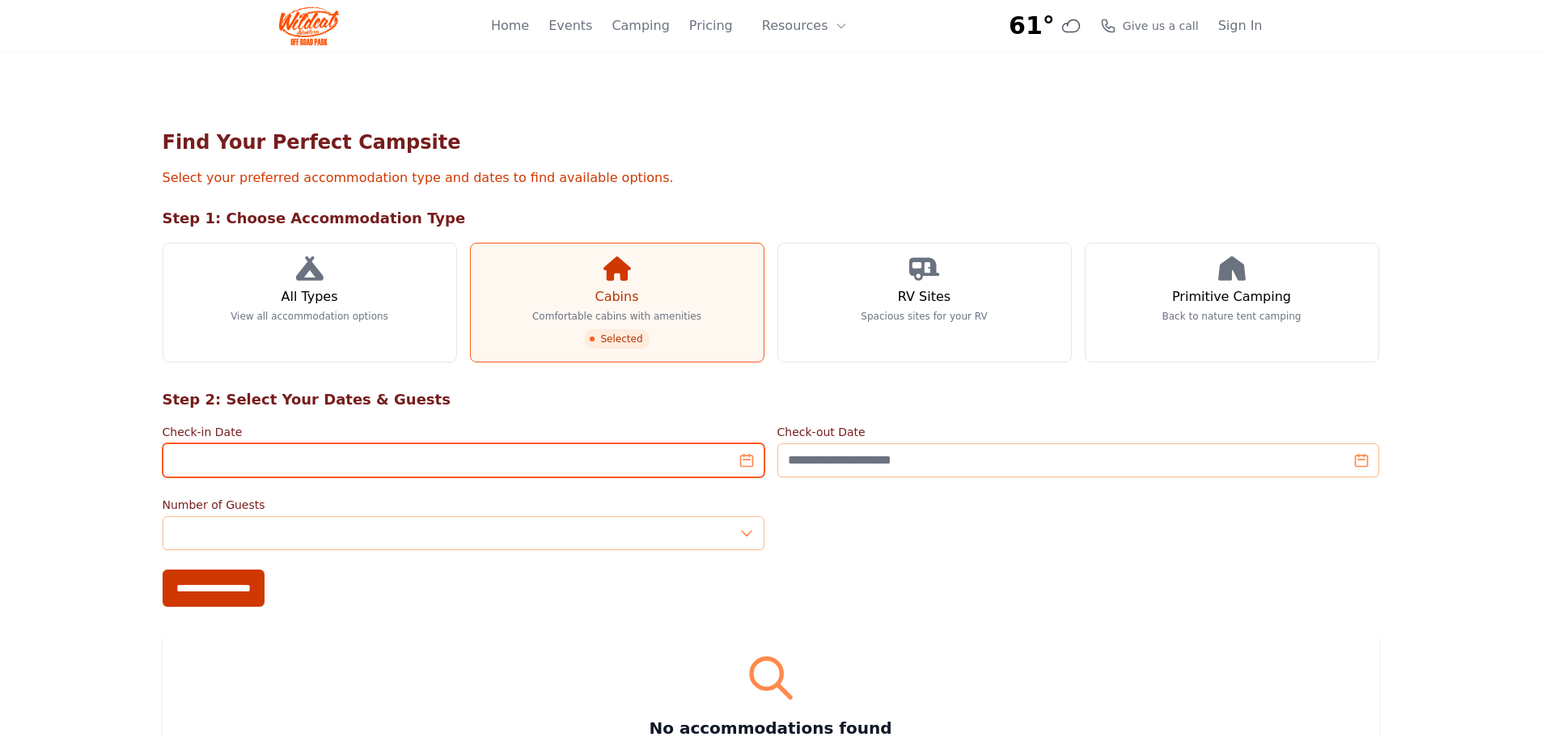
type input "**********"
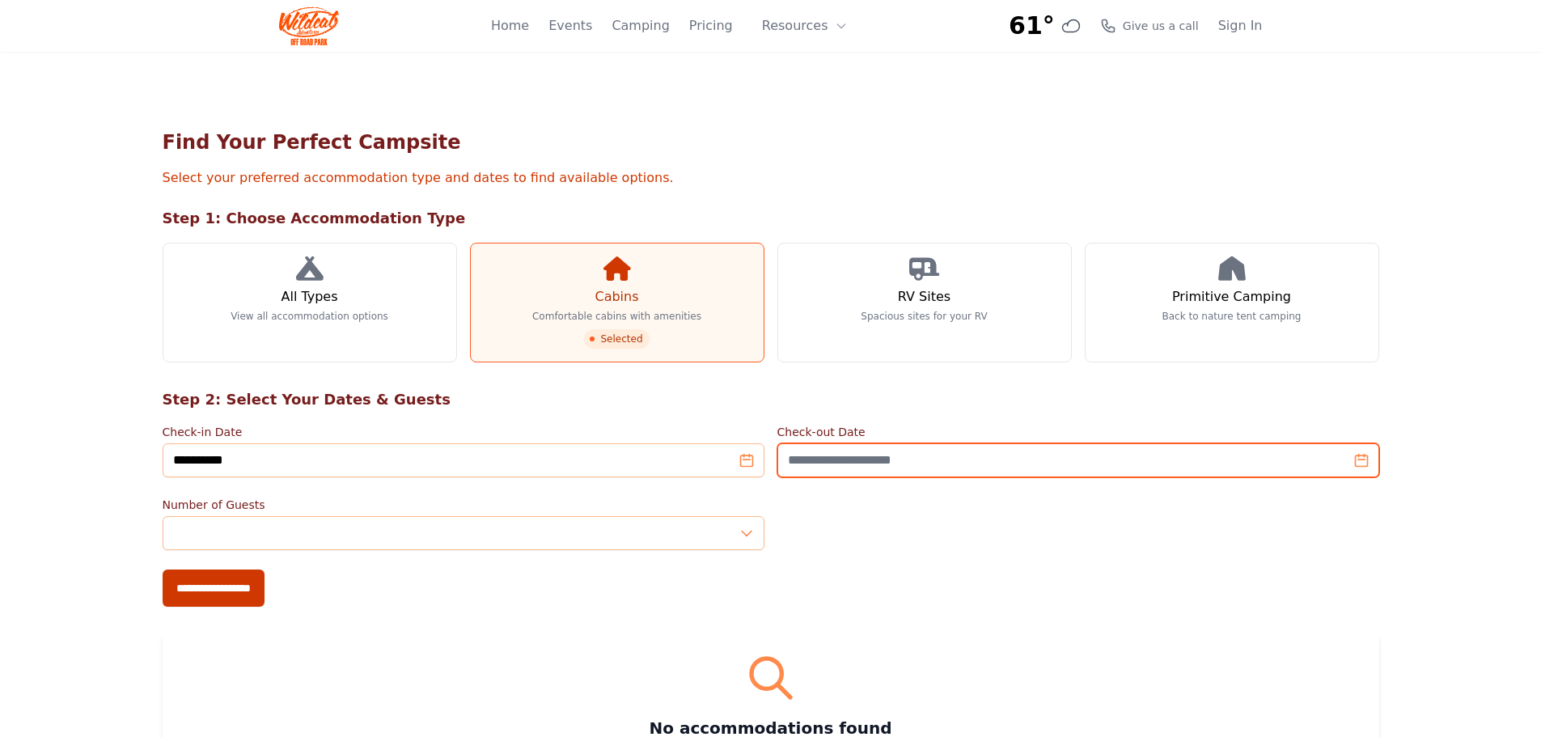
click at [1097, 455] on input "Check-out Date" at bounding box center [1078, 460] width 602 height 34
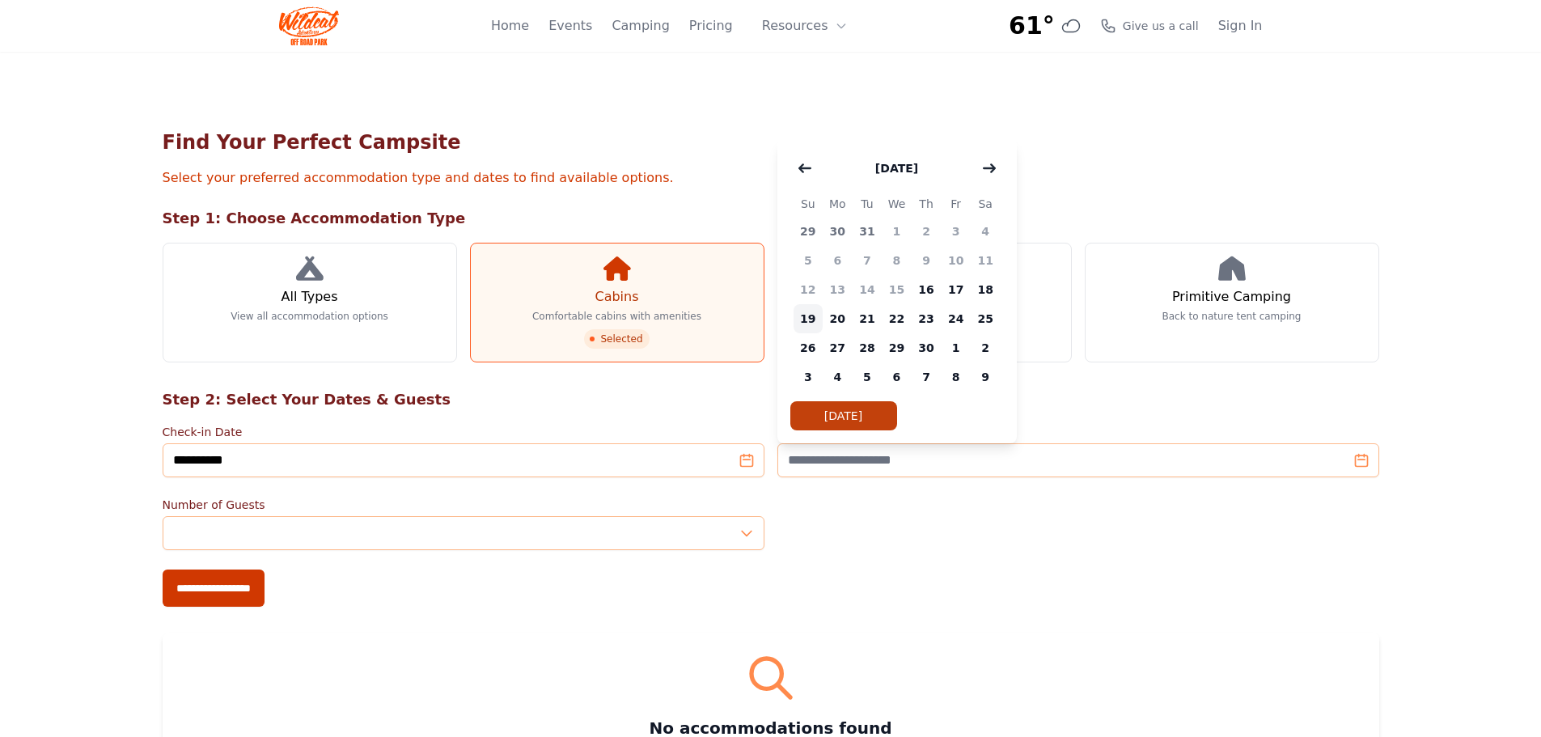
click at [807, 320] on span "19" at bounding box center [809, 318] width 30 height 29
type input "**********"
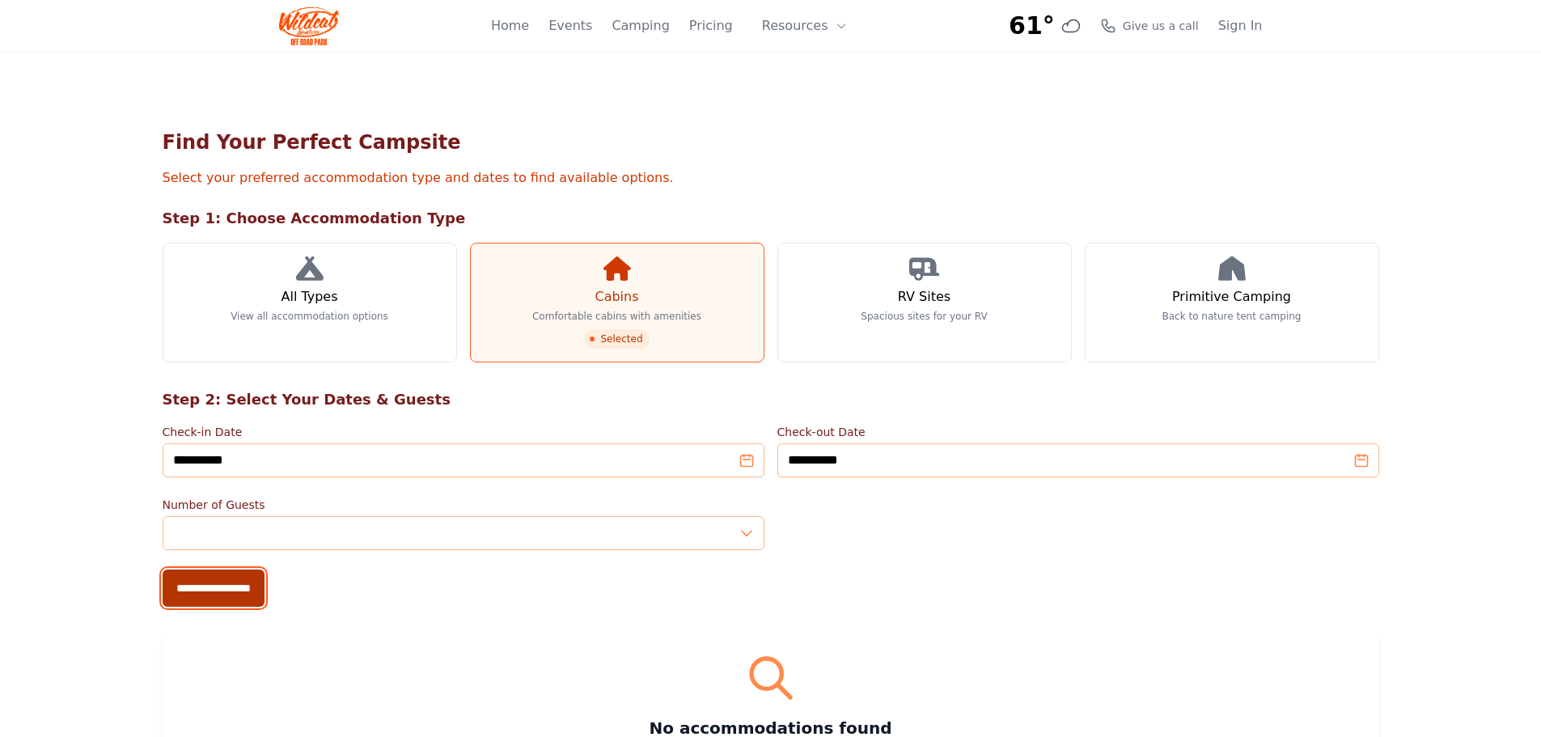
click at [219, 584] on input "**********" at bounding box center [214, 588] width 102 height 37
type input "**********"
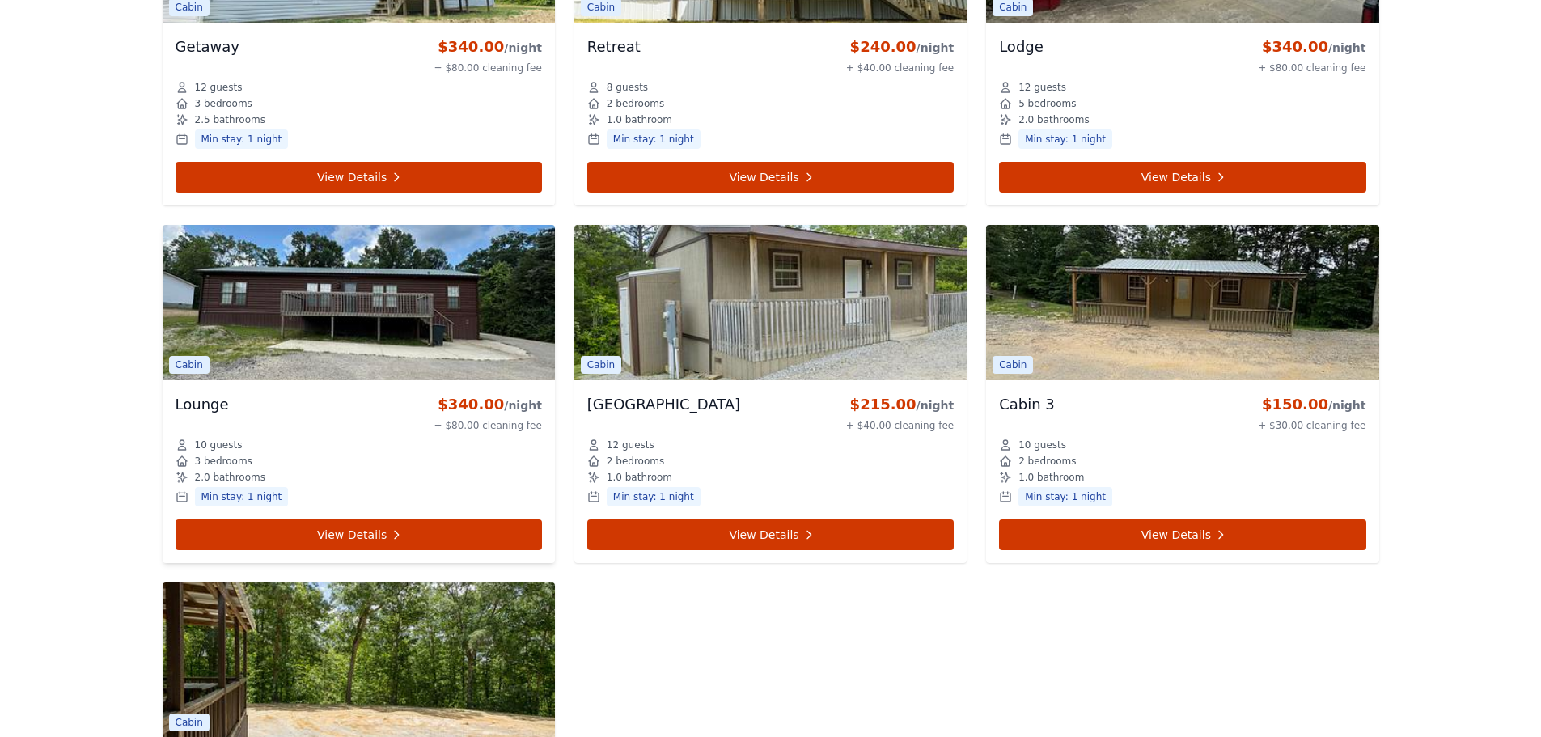
scroll to position [971, 0]
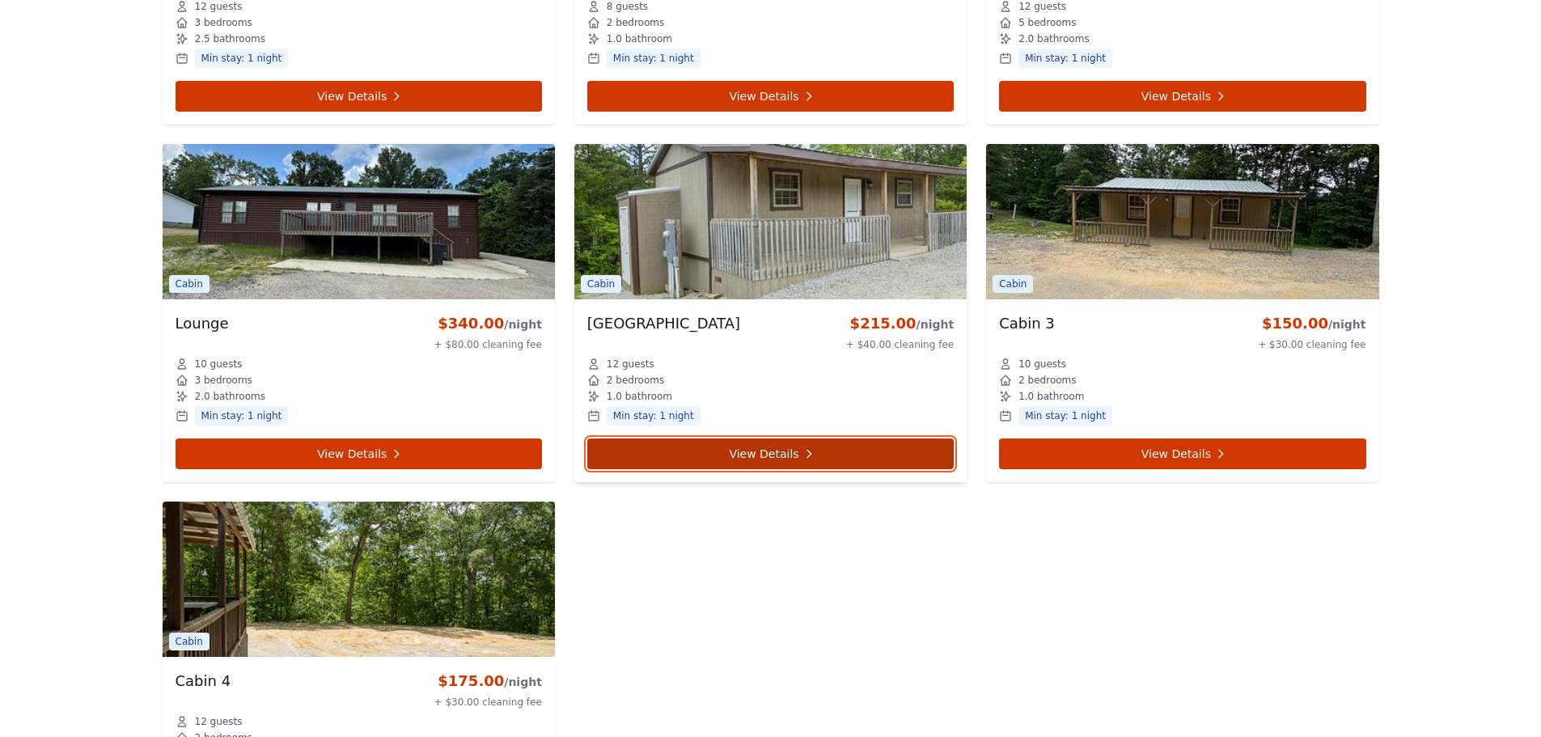
click at [803, 450] on icon at bounding box center [809, 453] width 13 height 13
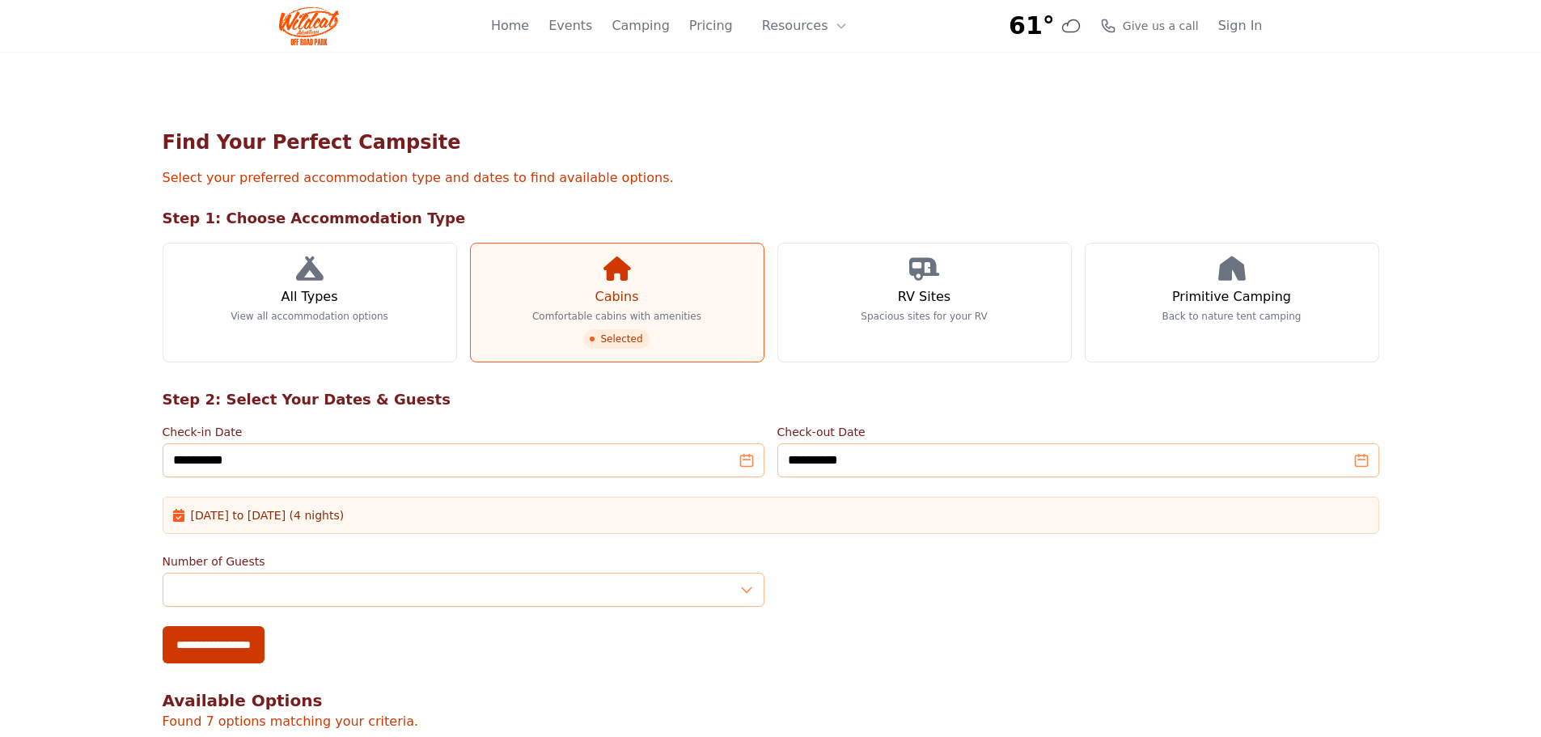
scroll to position [971, 0]
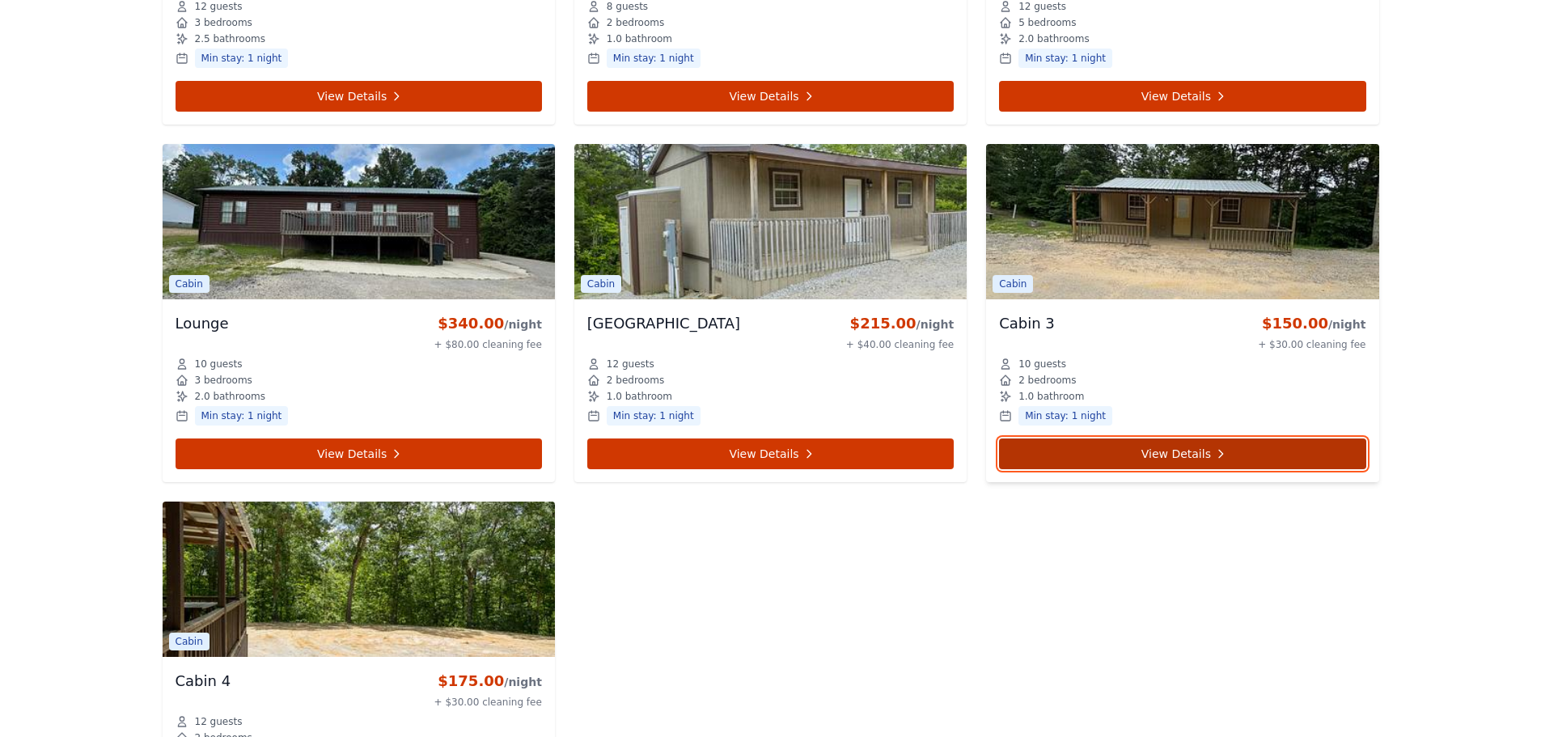
click at [1133, 455] on link "View Details" at bounding box center [1182, 453] width 366 height 31
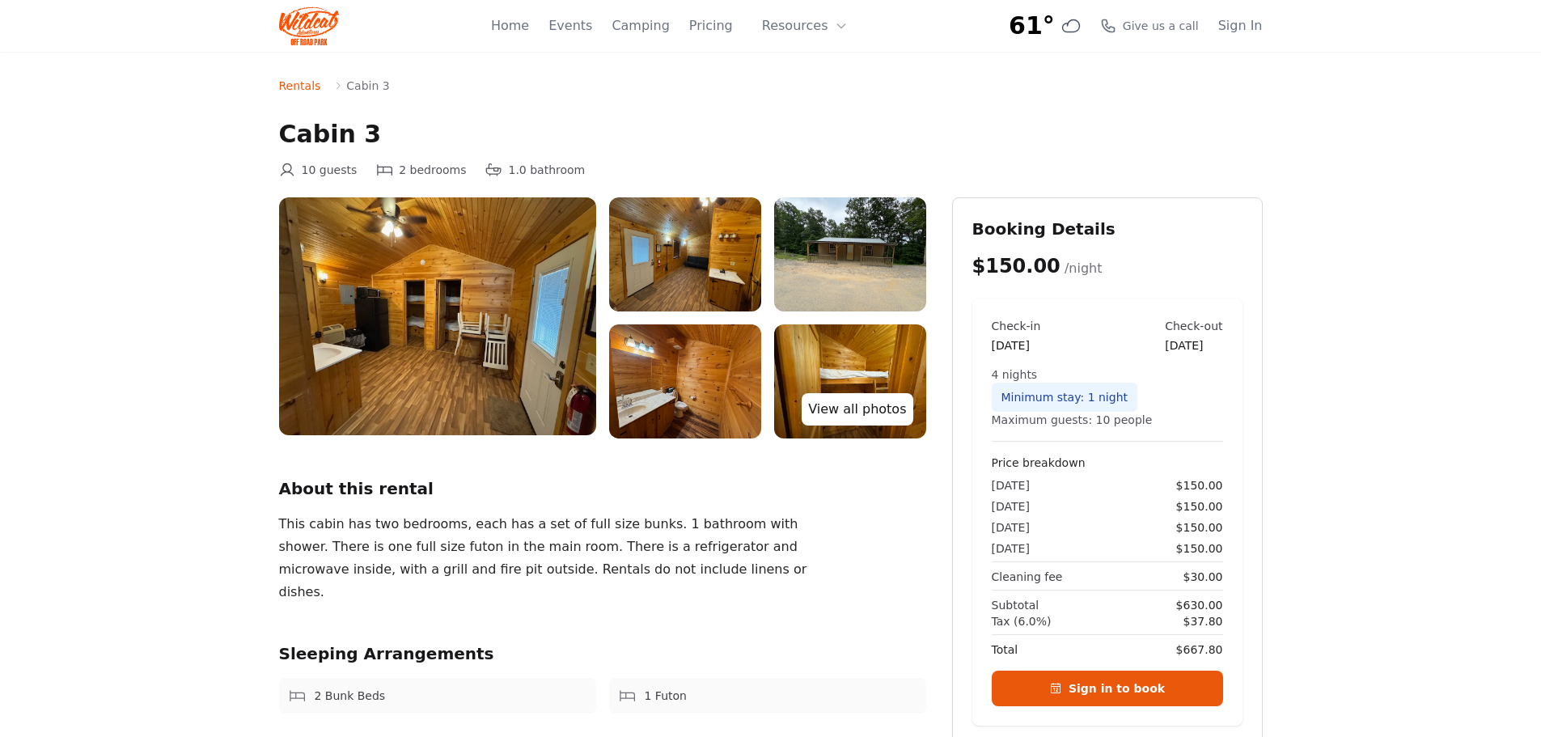
click at [857, 413] on link "View all photos" at bounding box center [857, 409] width 111 height 32
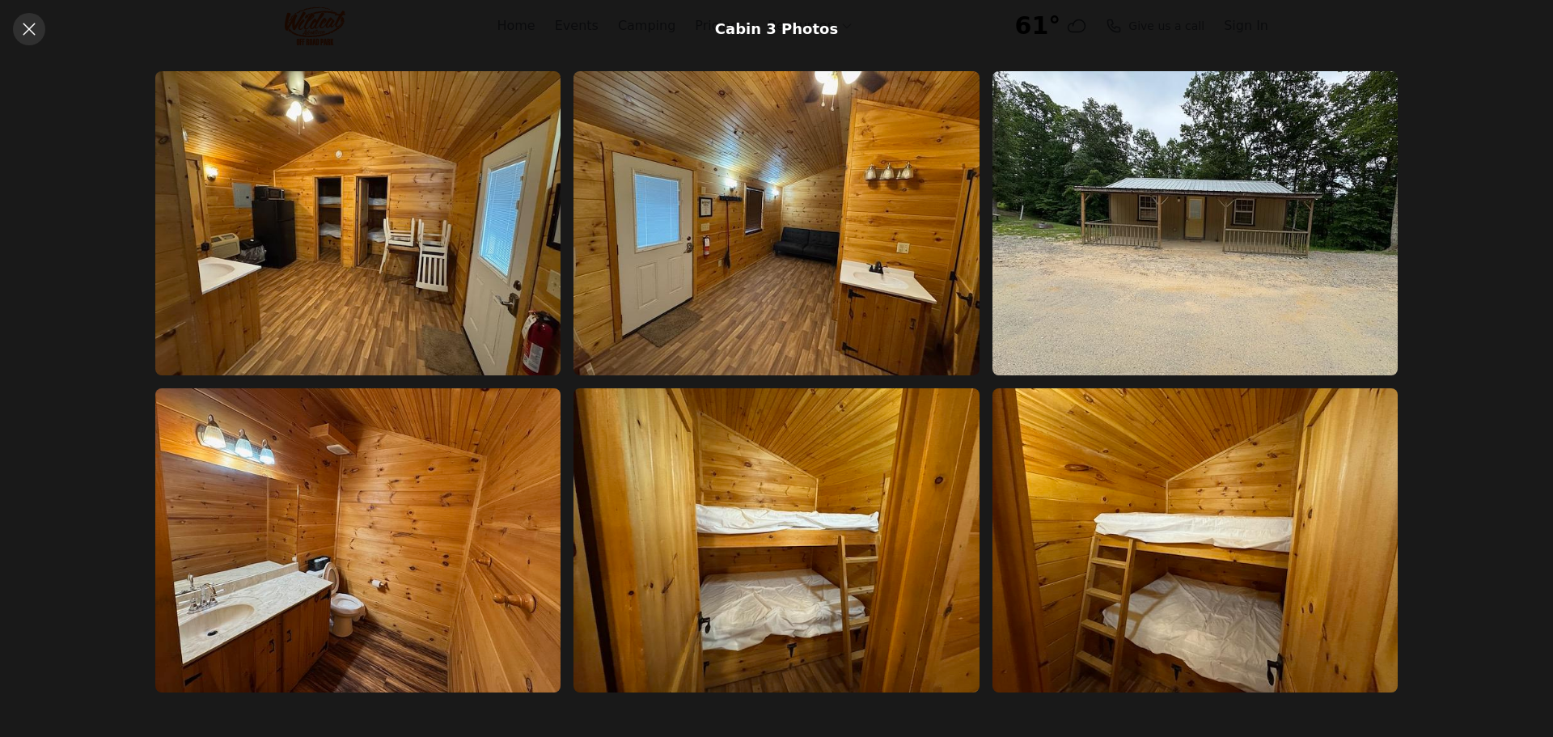
click at [25, 39] on link at bounding box center [29, 29] width 32 height 32
click at [32, 29] on icon at bounding box center [28, 28] width 19 height 19
click at [29, 32] on icon at bounding box center [28, 28] width 19 height 19
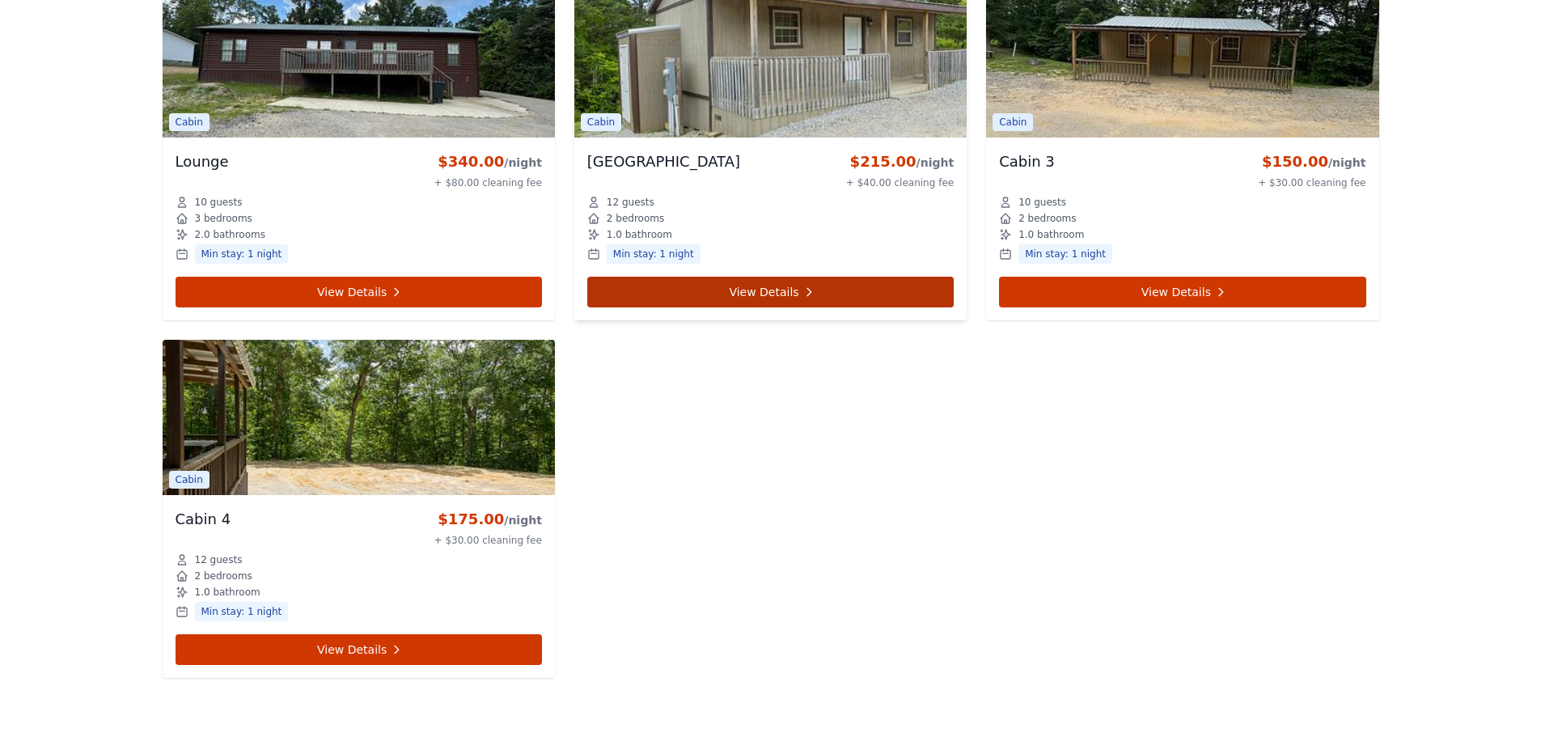
scroll to position [1213, 0]
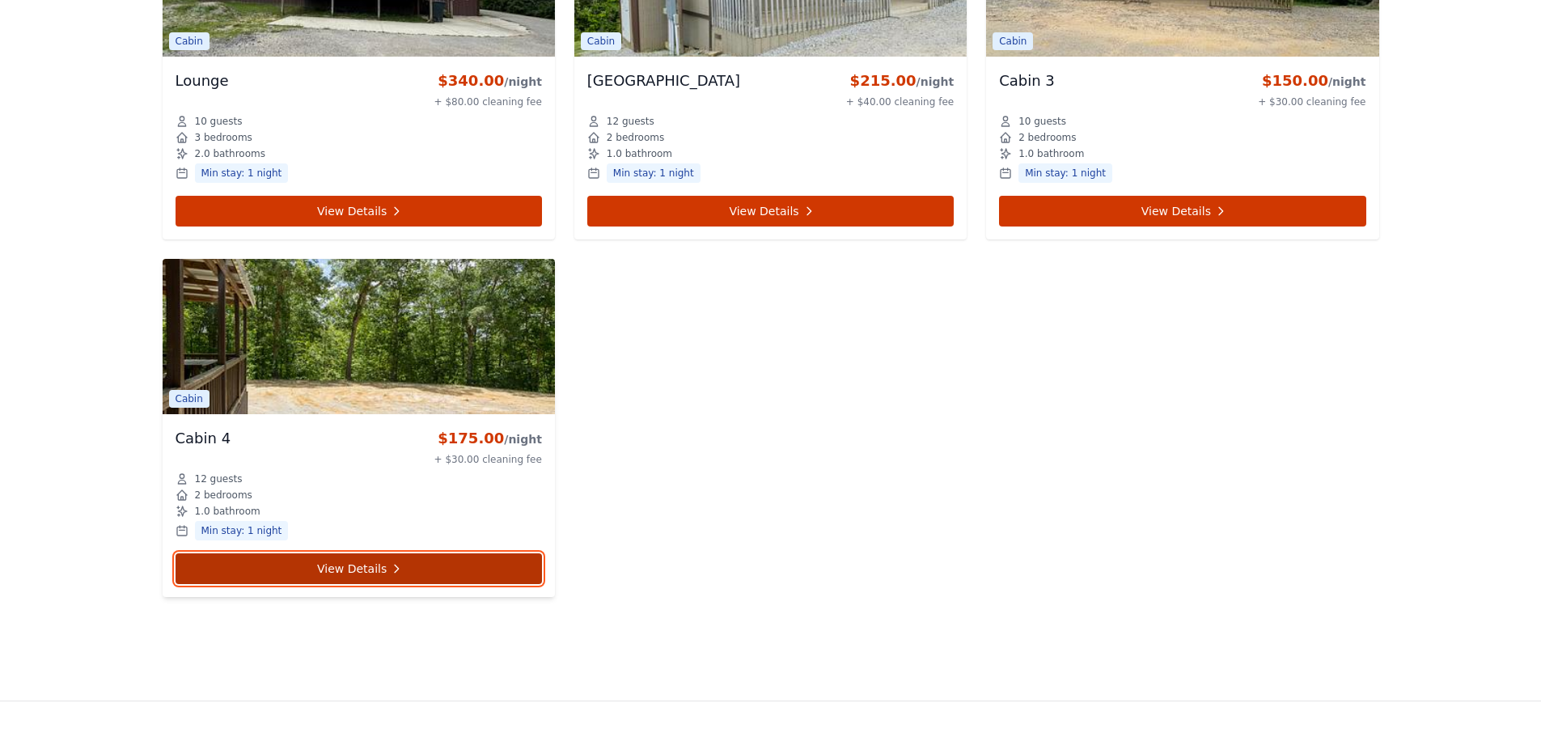
click at [375, 567] on link "View Details" at bounding box center [359, 568] width 366 height 31
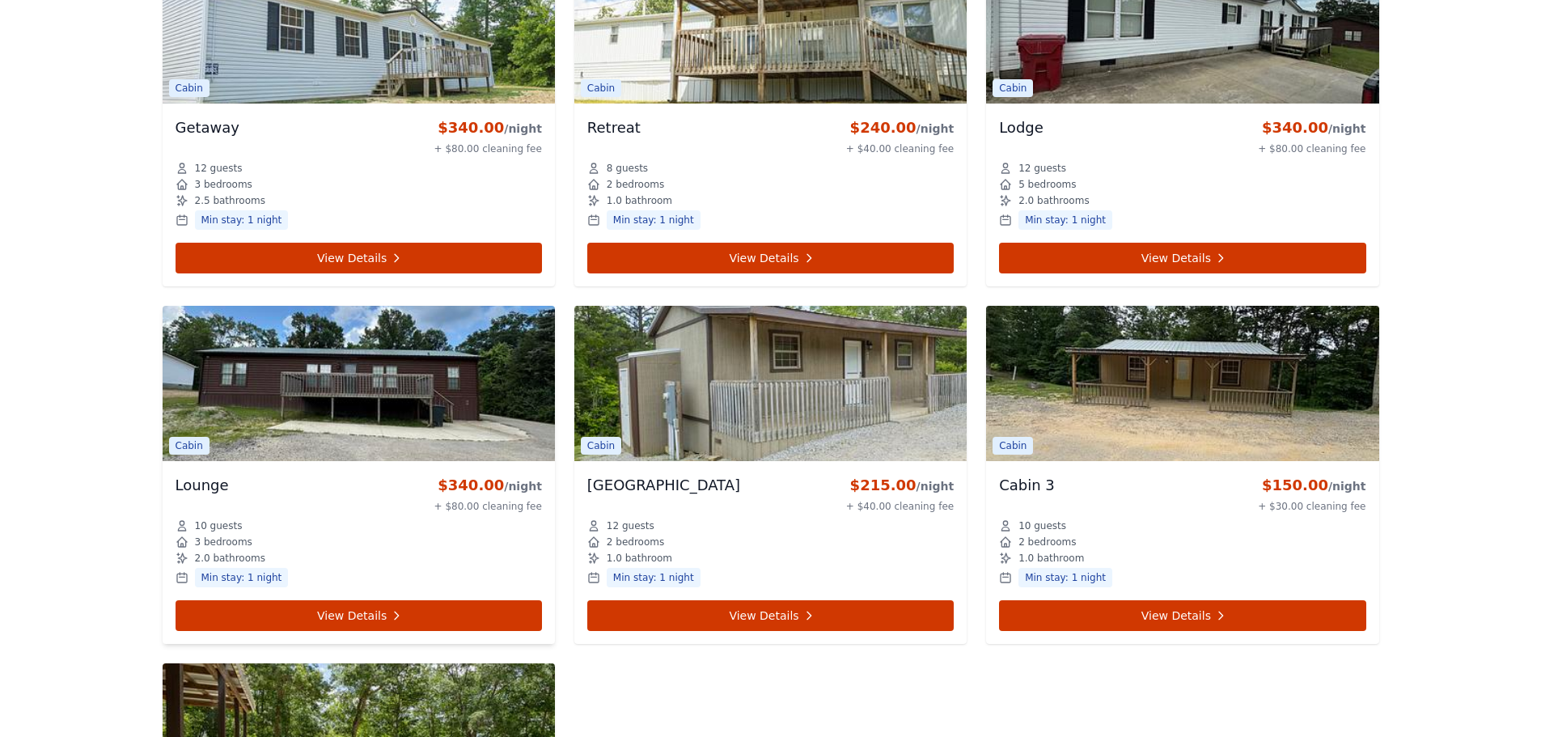
scroll to position [728, 0]
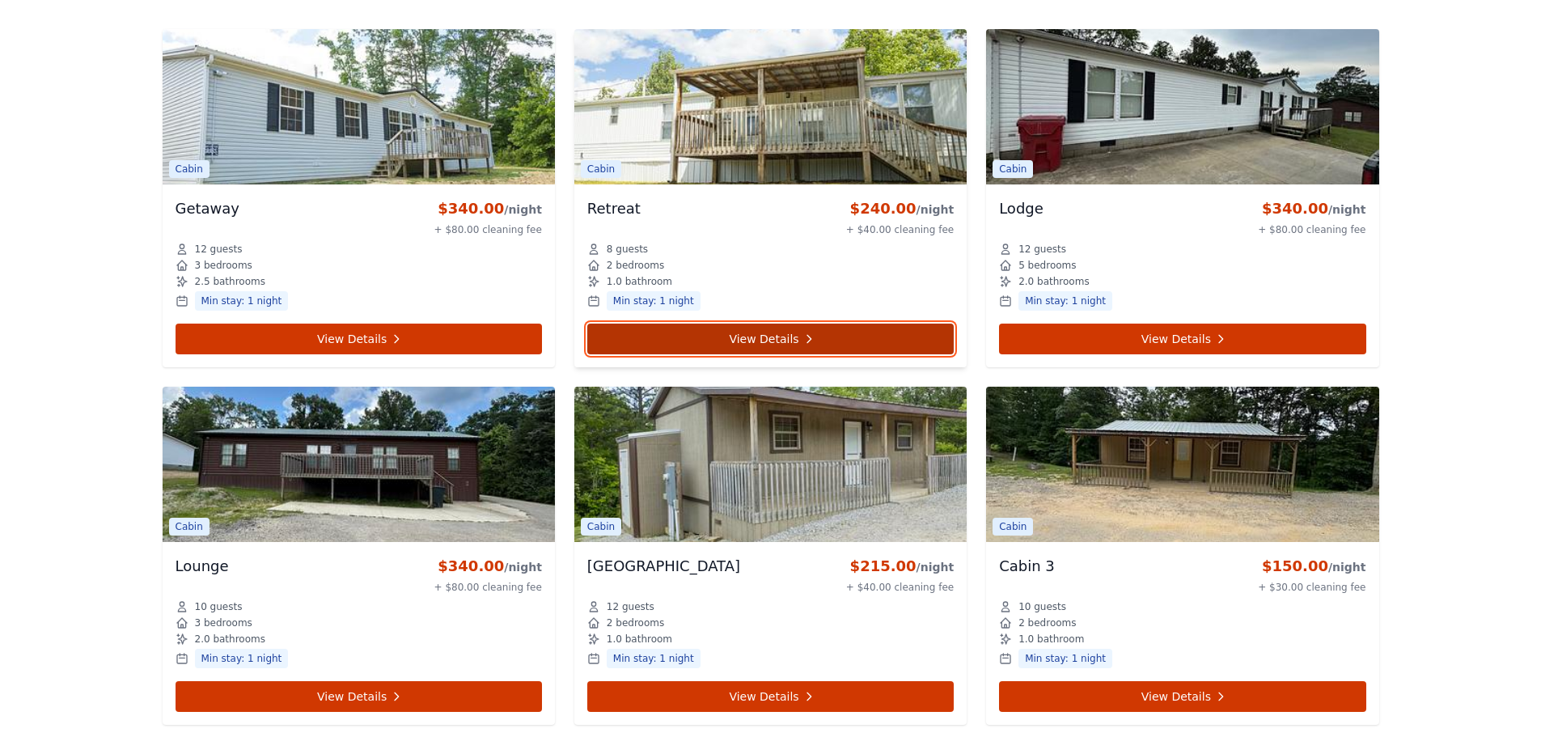
click at [772, 340] on link "View Details" at bounding box center [770, 339] width 366 height 31
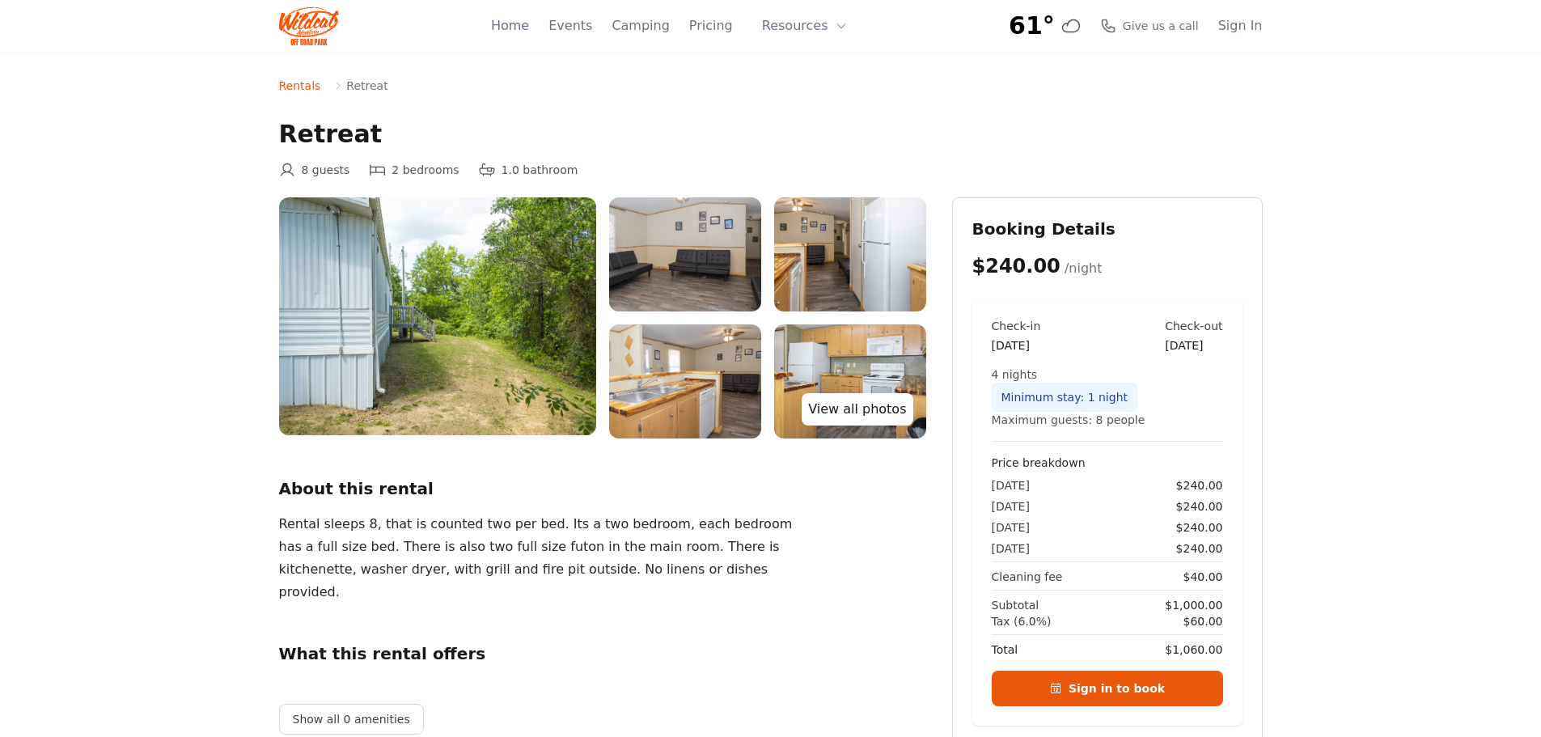
click at [877, 413] on link "View all photos" at bounding box center [857, 409] width 111 height 32
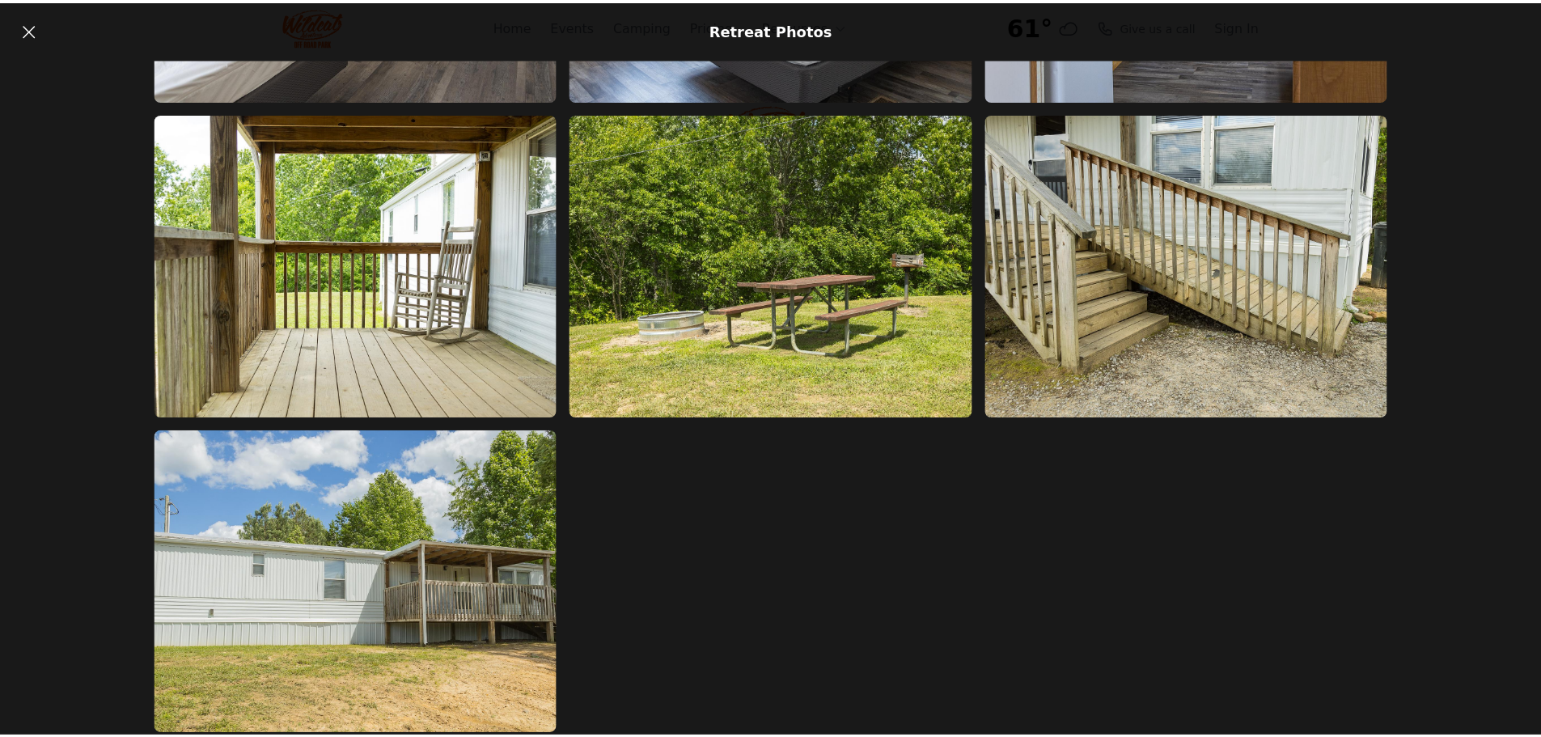
scroll to position [1871, 0]
